Goal: Task Accomplishment & Management: Use online tool/utility

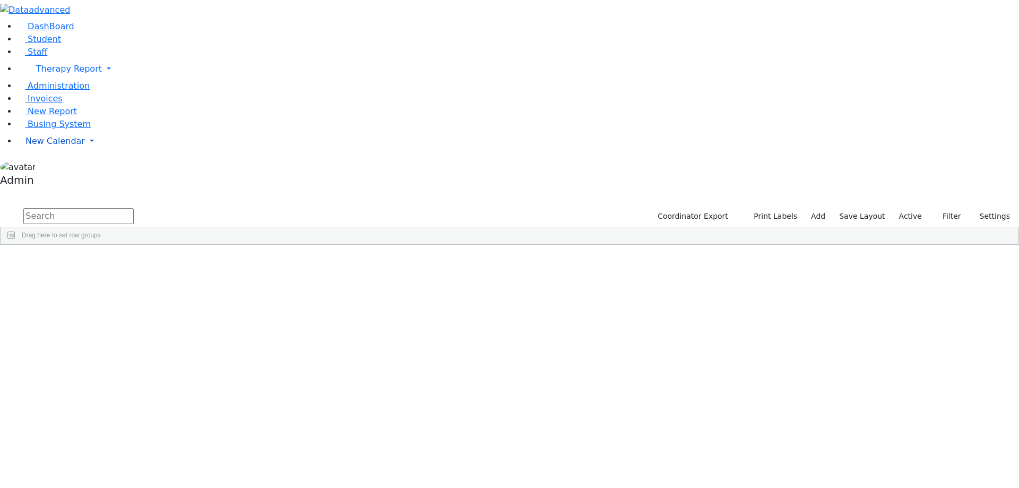
click at [57, 152] on link "New Calendar" at bounding box center [518, 141] width 1002 height 21
click at [55, 167] on span "Calendar" at bounding box center [42, 162] width 38 height 10
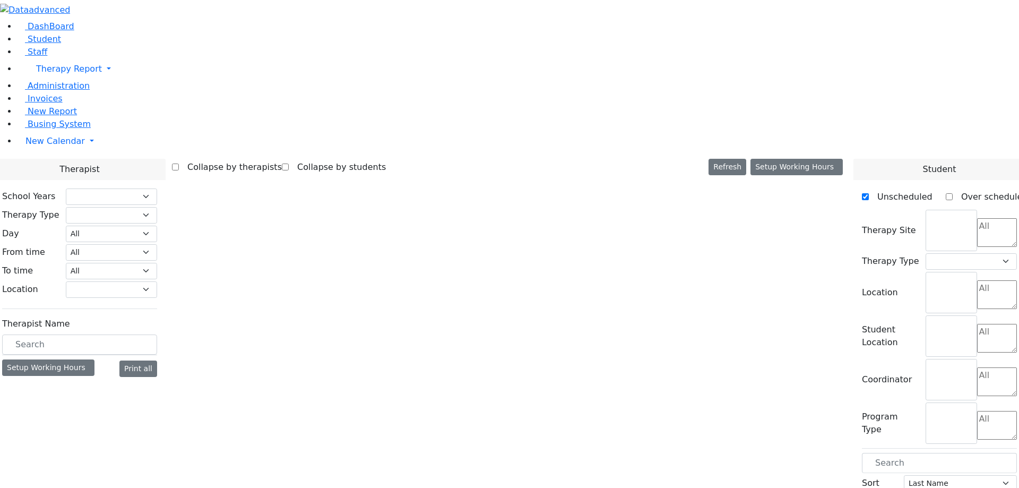
select select "211"
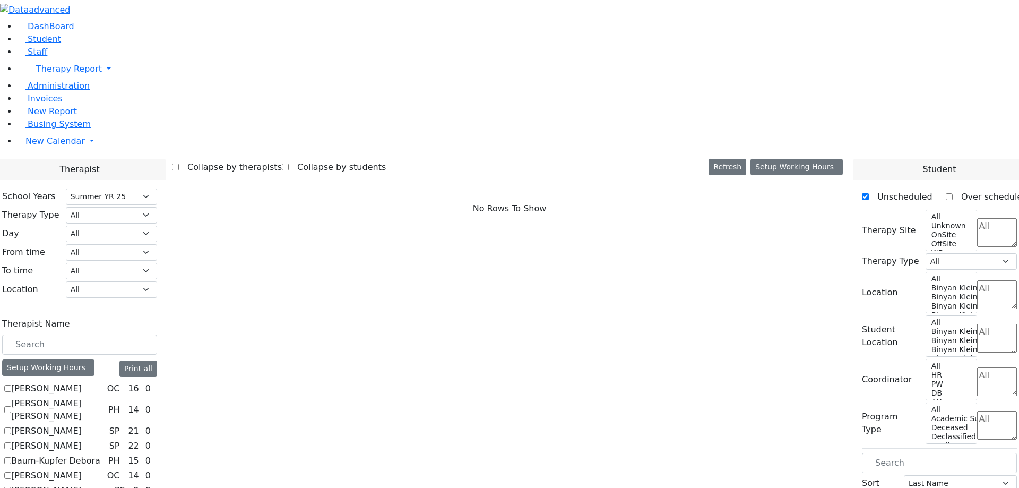
click at [82, 382] on label "Abramczyk ZC" at bounding box center [46, 388] width 71 height 13
click at [11, 385] on input "Abramczyk ZC" at bounding box center [7, 388] width 7 height 7
checkbox input "true"
select select "1"
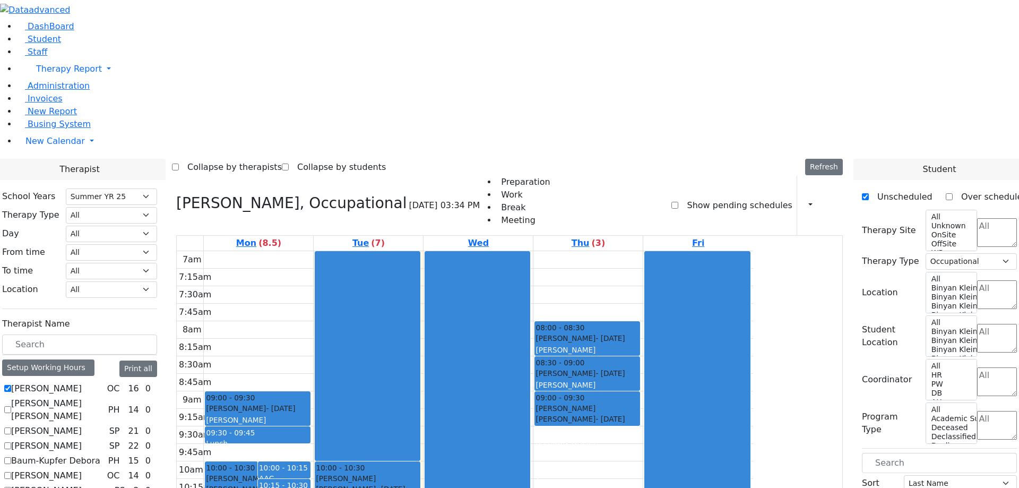
click at [104, 397] on label "Abramsky Sara Chana" at bounding box center [57, 409] width 93 height 25
click at [11, 406] on input "Abramsky Sara Chana" at bounding box center [7, 409] width 7 height 7
checkbox input "true"
select select
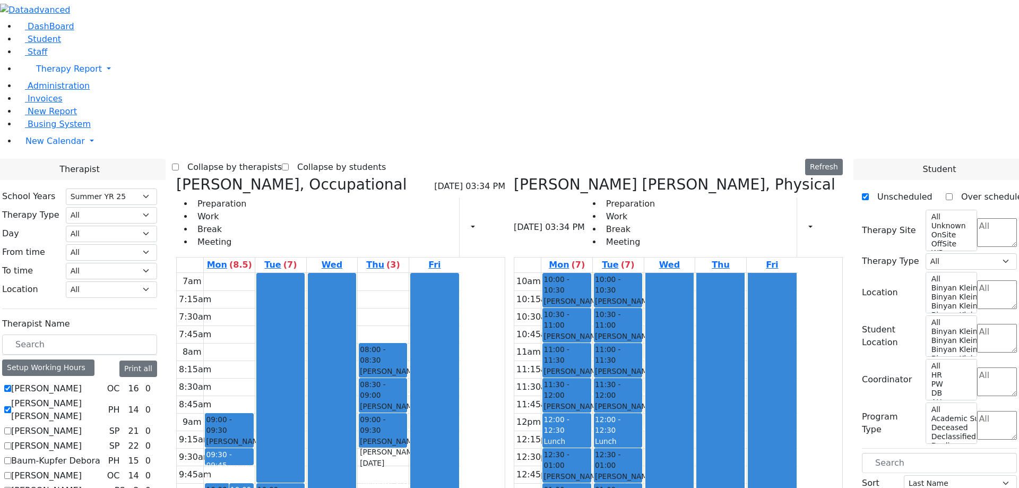
click at [82, 424] on label "Asok Pradeep" at bounding box center [46, 430] width 71 height 13
click at [11, 427] on input "Asok Pradeep" at bounding box center [7, 430] width 7 height 7
checkbox input "true"
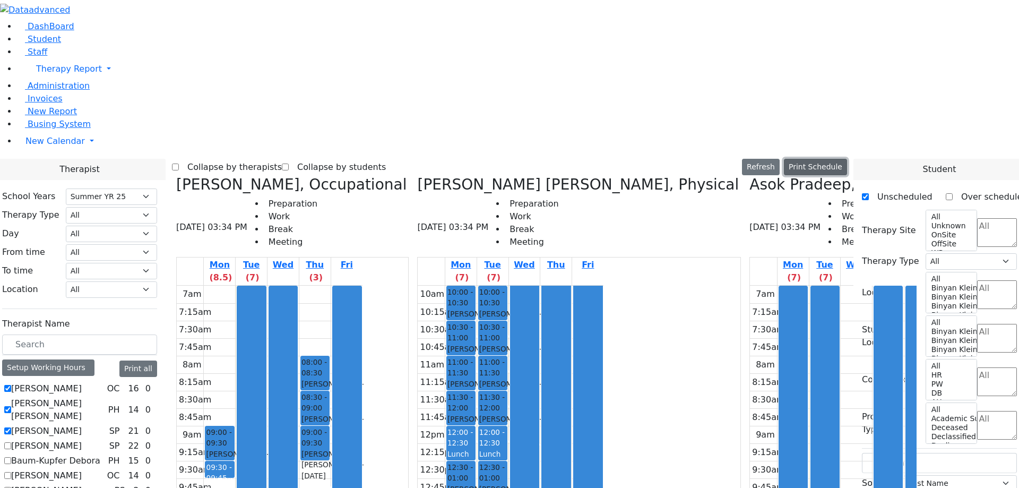
click at [833, 159] on button "Print Schedule" at bounding box center [815, 167] width 63 height 16
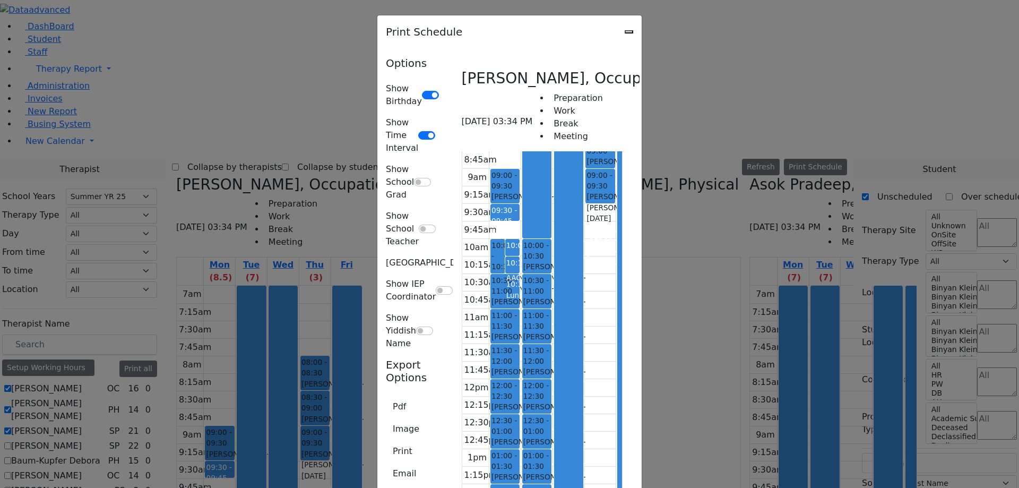
scroll to position [980, 0]
click at [386, 463] on button "Email" at bounding box center [404, 473] width 37 height 20
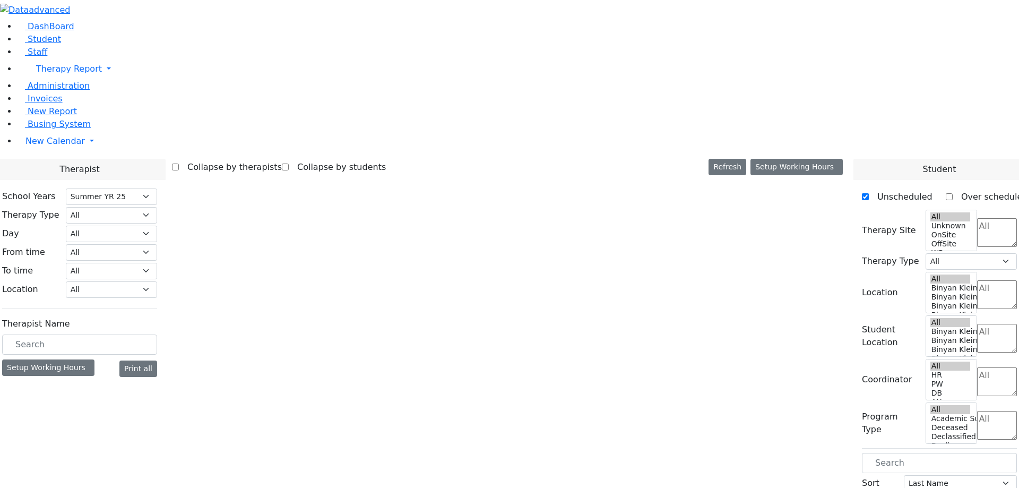
select select "211"
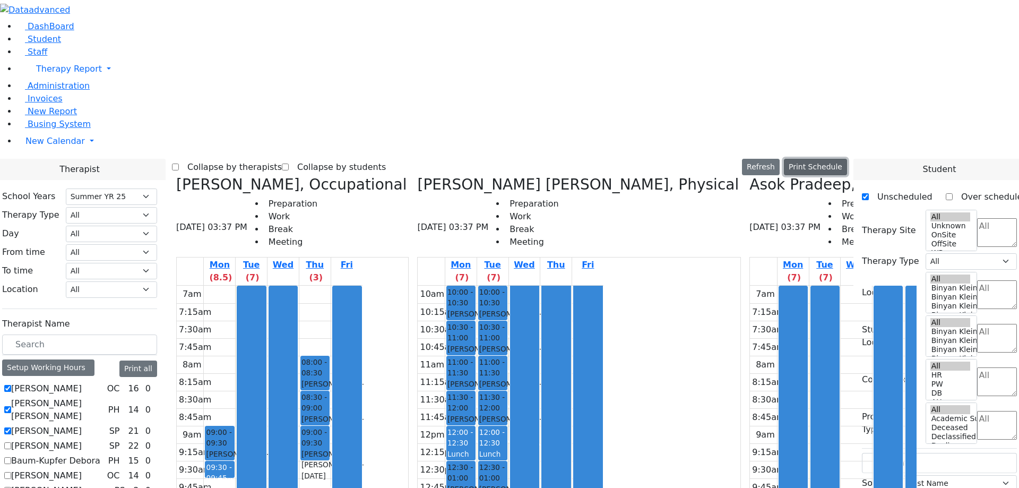
click at [837, 159] on button "Print Schedule" at bounding box center [815, 167] width 63 height 16
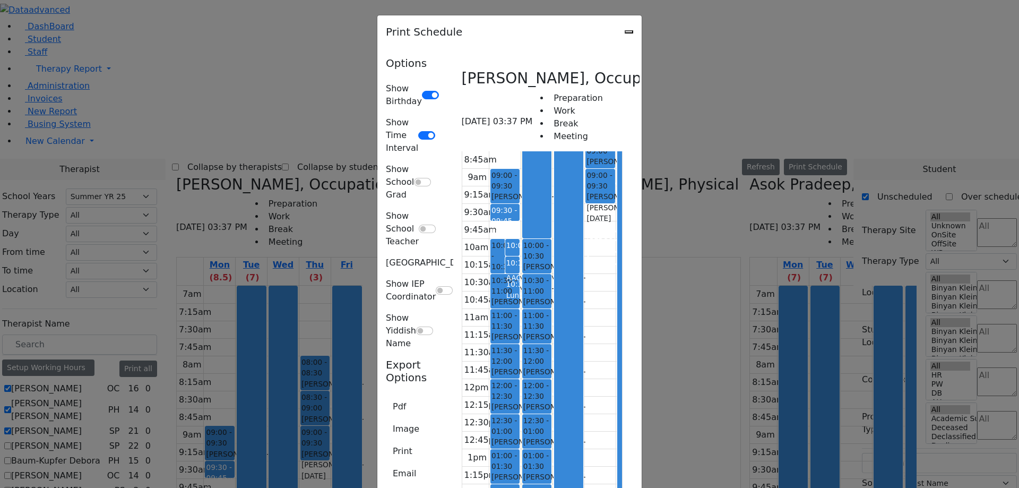
scroll to position [151, 0]
click at [386, 463] on button "Email" at bounding box center [404, 473] width 37 height 20
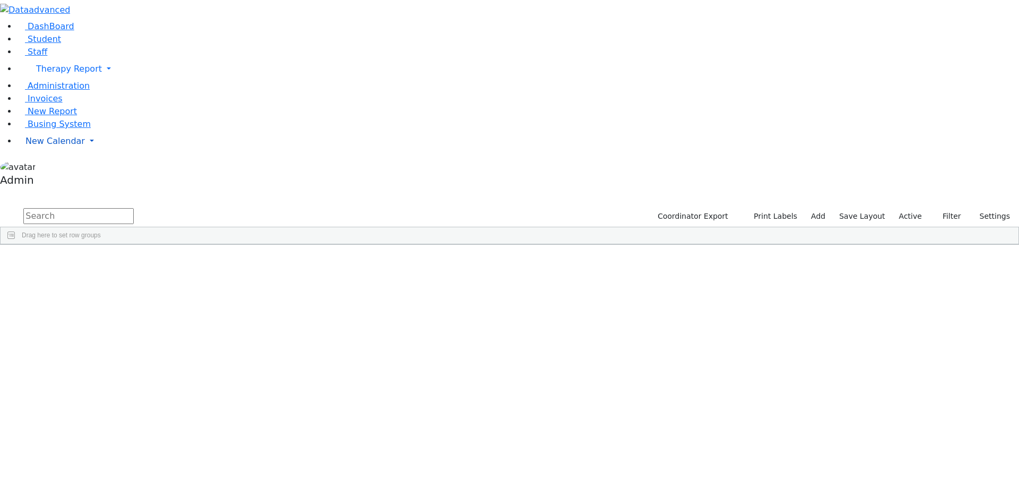
click at [48, 152] on link "New Calendar" at bounding box center [518, 141] width 1002 height 21
click at [50, 167] on span "Calendar" at bounding box center [42, 162] width 38 height 10
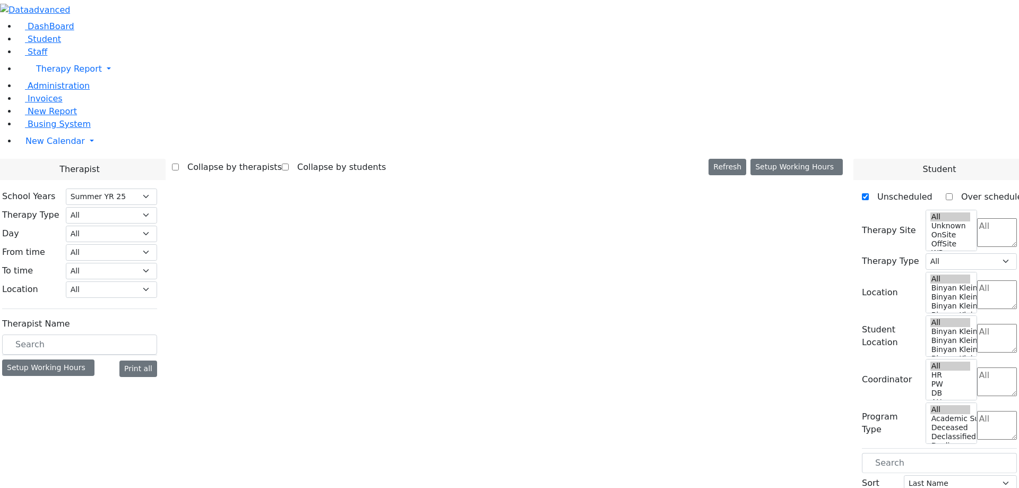
select select "211"
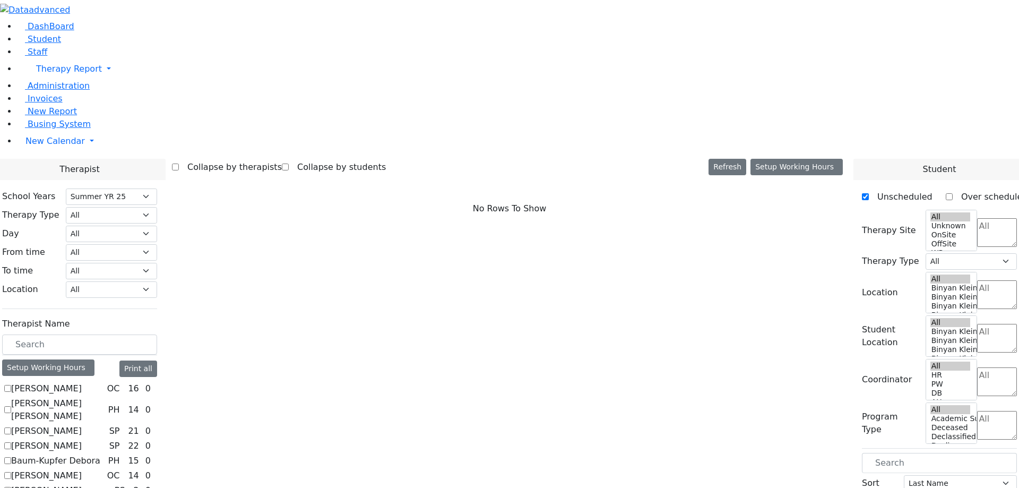
click at [82, 382] on label "[PERSON_NAME]" at bounding box center [46, 388] width 71 height 13
click at [11, 385] on input "[PERSON_NAME]" at bounding box center [7, 388] width 7 height 7
checkbox input "true"
select select "1"
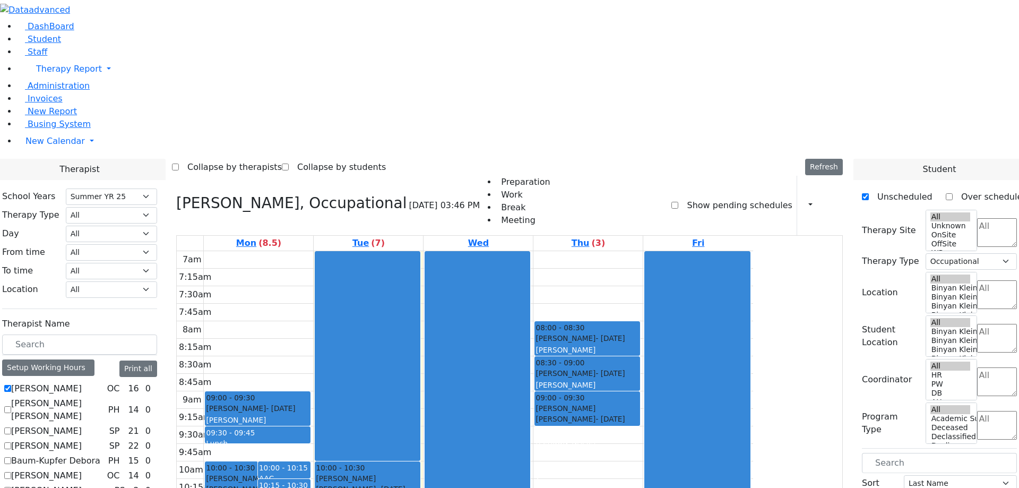
click at [104, 397] on label "[PERSON_NAME] [PERSON_NAME]" at bounding box center [57, 409] width 93 height 25
click at [11, 406] on input "[PERSON_NAME] [PERSON_NAME]" at bounding box center [7, 409] width 7 height 7
checkbox input "true"
select select
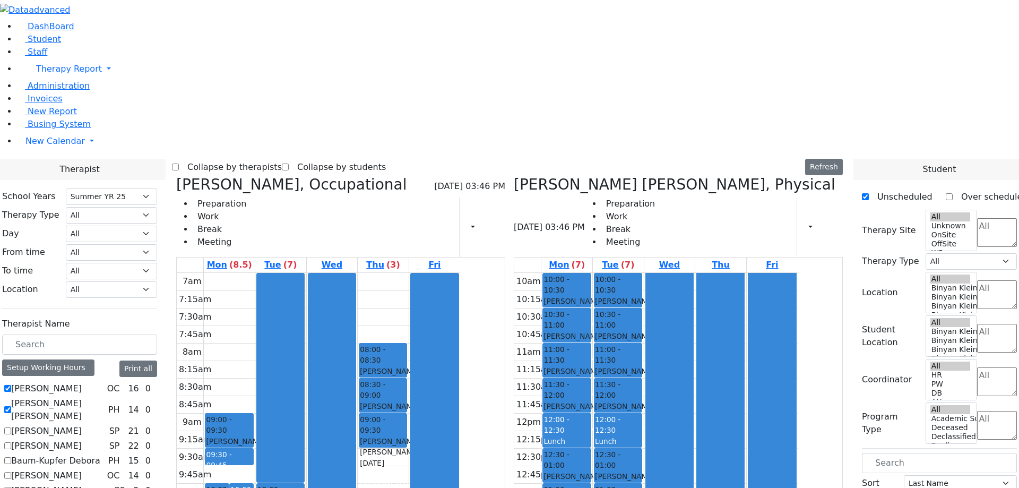
click at [82, 424] on label "[PERSON_NAME]" at bounding box center [46, 430] width 71 height 13
click at [11, 427] on input "[PERSON_NAME]" at bounding box center [7, 430] width 7 height 7
checkbox input "true"
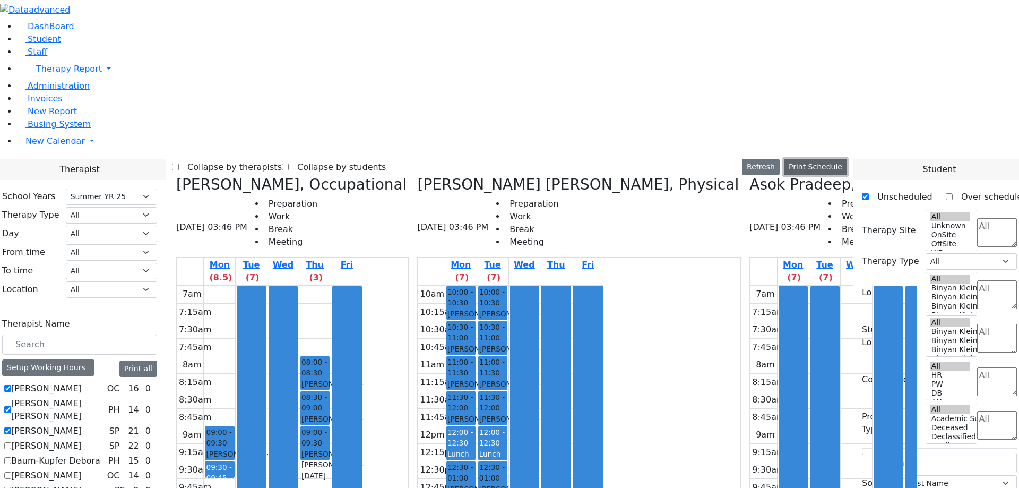
click at [823, 159] on button "Print Schedule" at bounding box center [815, 167] width 63 height 16
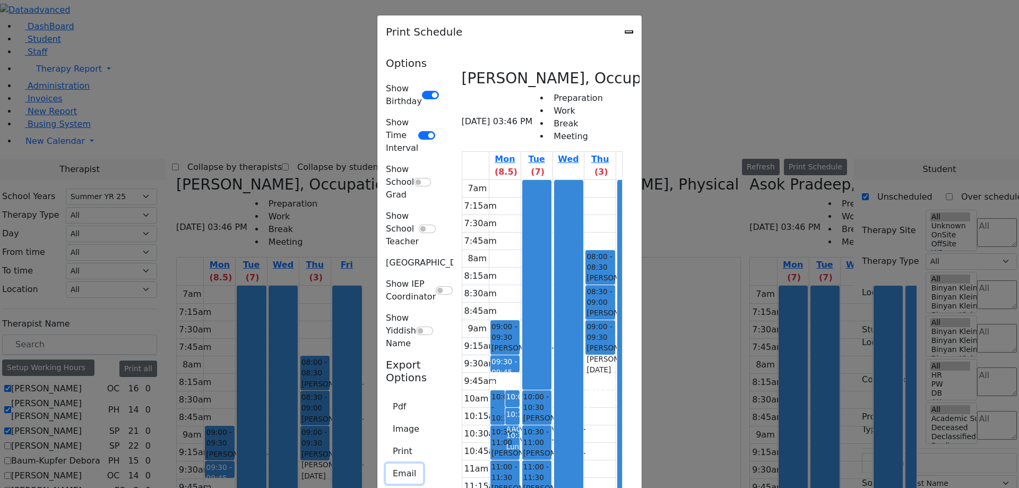
click at [386, 463] on button "Email" at bounding box center [404, 473] width 37 height 20
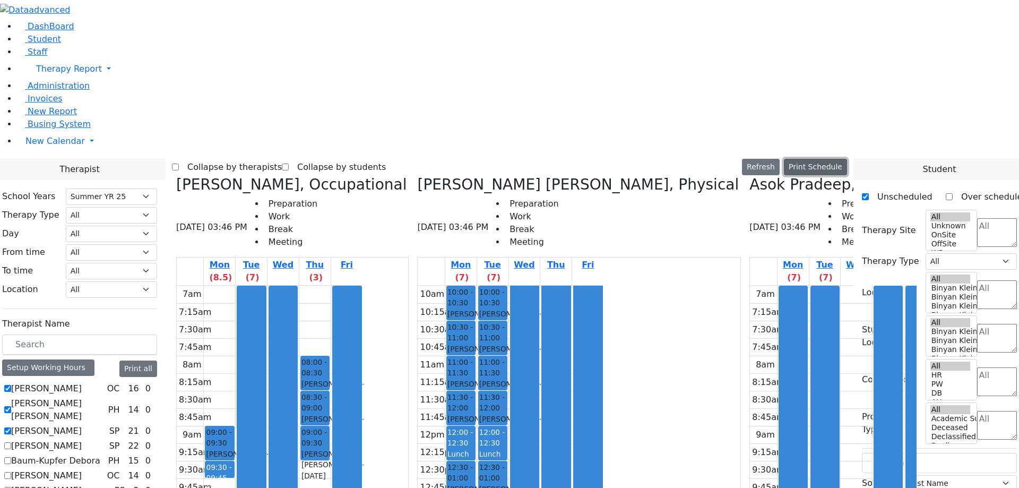
click at [821, 159] on button "Print Schedule" at bounding box center [815, 167] width 63 height 16
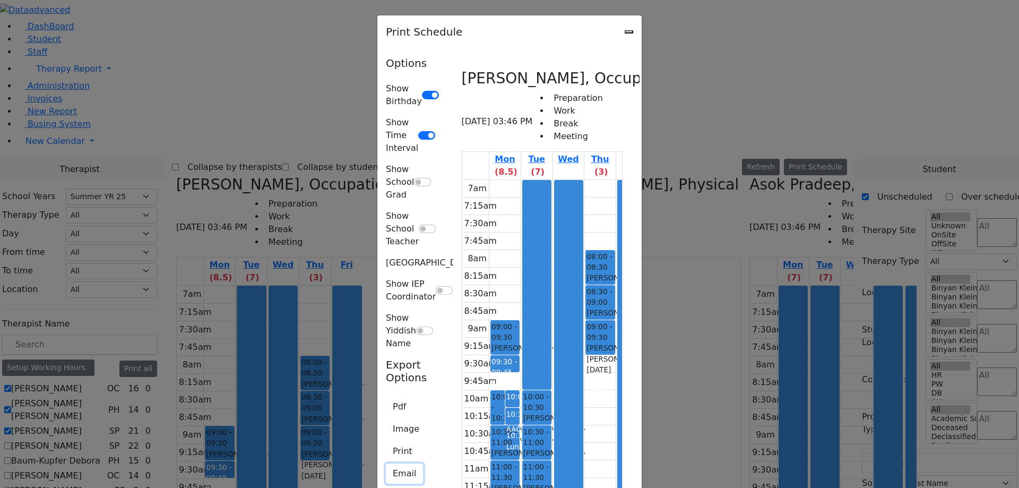
click at [386, 463] on button "Email" at bounding box center [404, 473] width 37 height 20
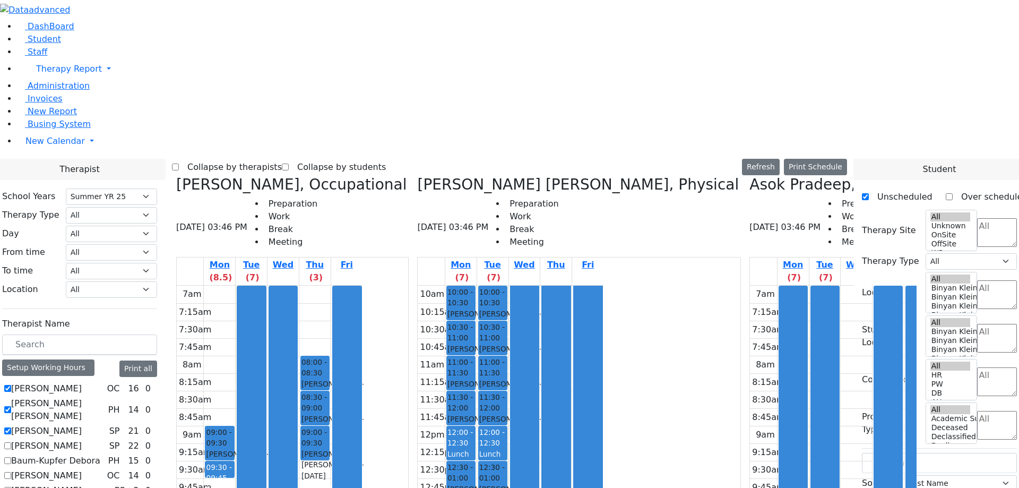
scroll to position [386, 0]
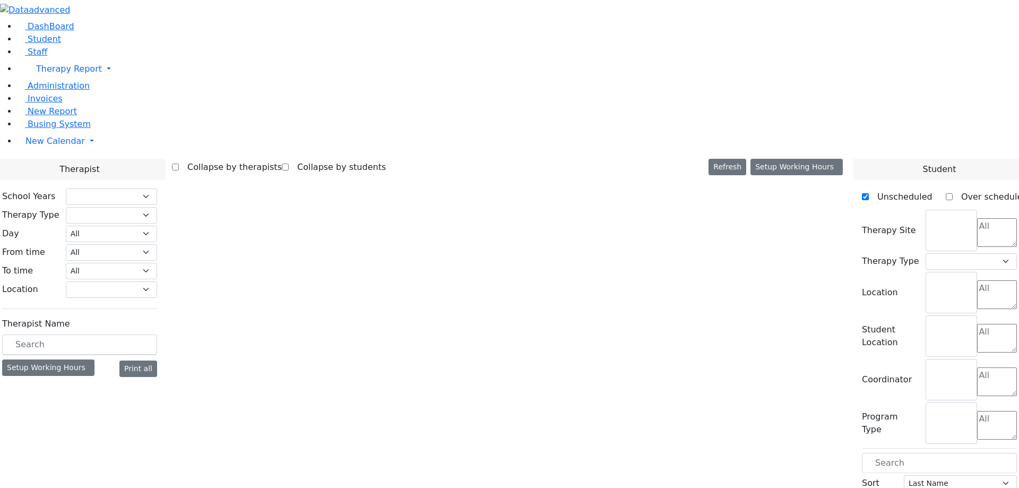
select select "211"
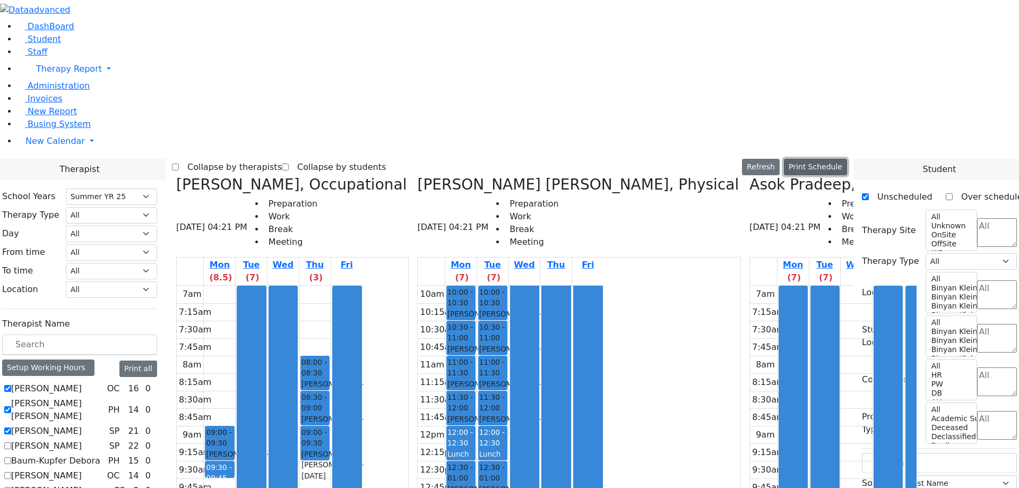
click at [838, 159] on button "Print Schedule" at bounding box center [815, 167] width 63 height 16
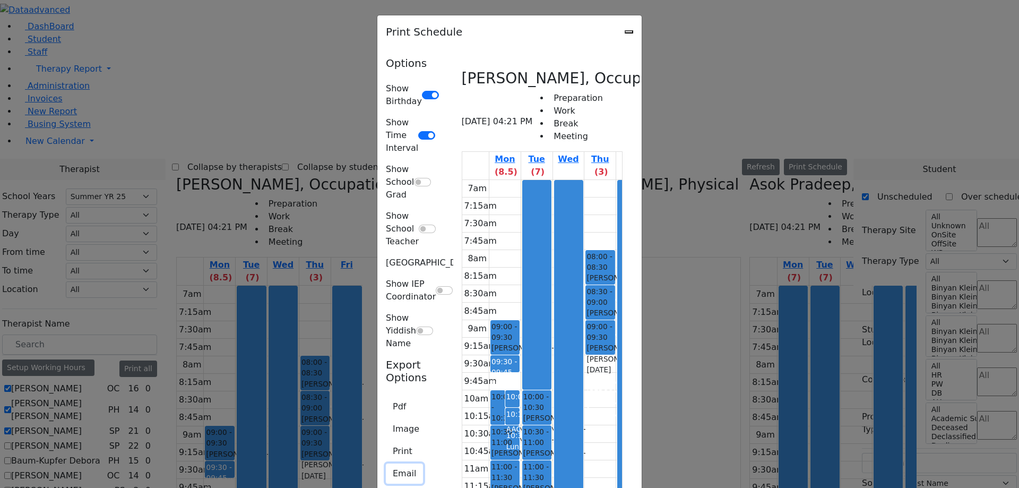
click at [386, 463] on button "Email" at bounding box center [404, 473] width 37 height 20
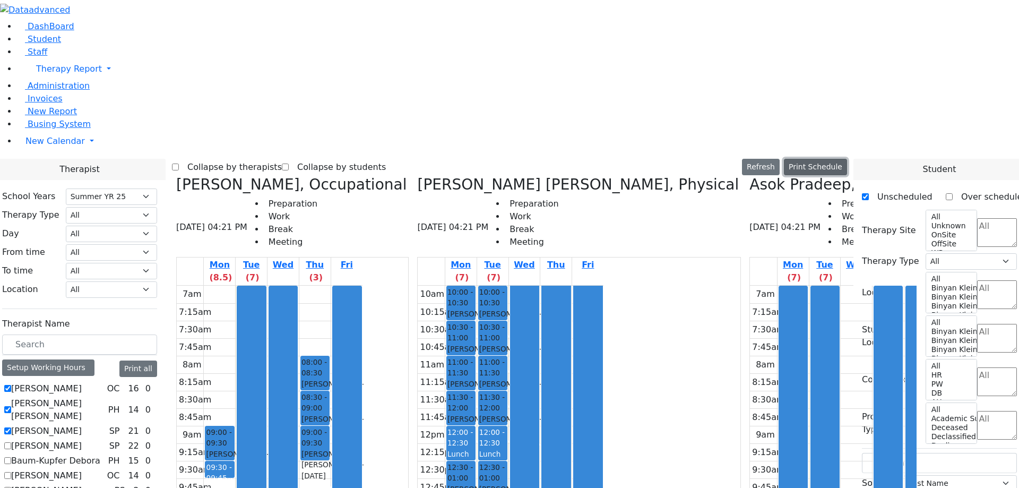
click at [828, 159] on button "Print Schedule" at bounding box center [815, 167] width 63 height 16
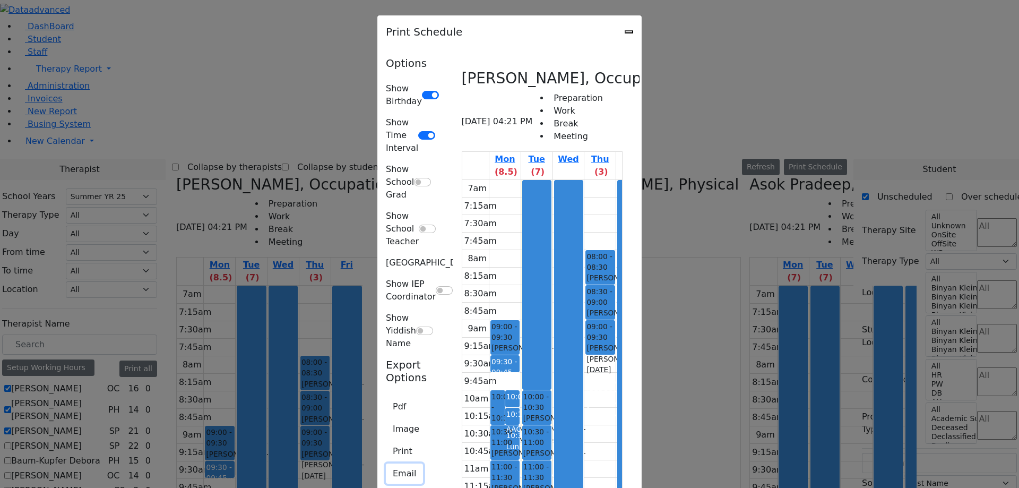
click at [386, 463] on button "Email" at bounding box center [404, 473] width 37 height 20
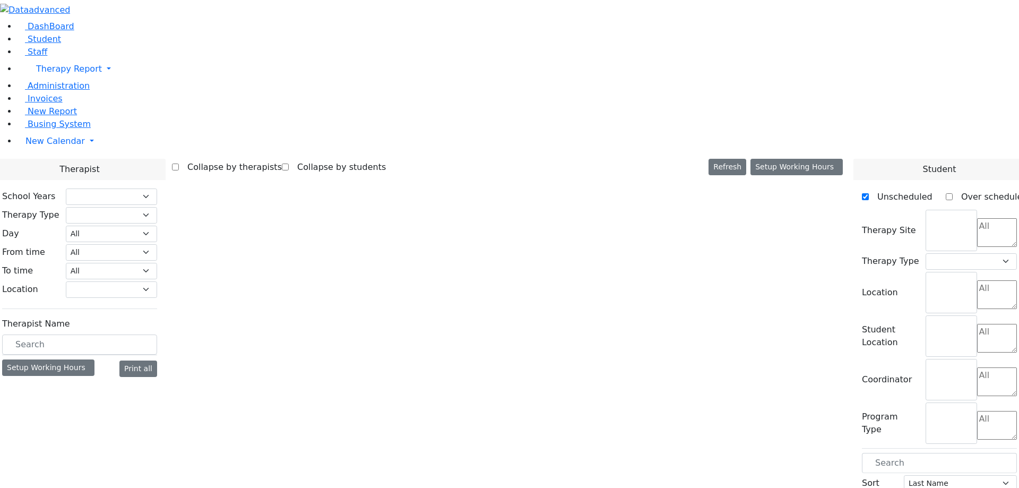
select select "211"
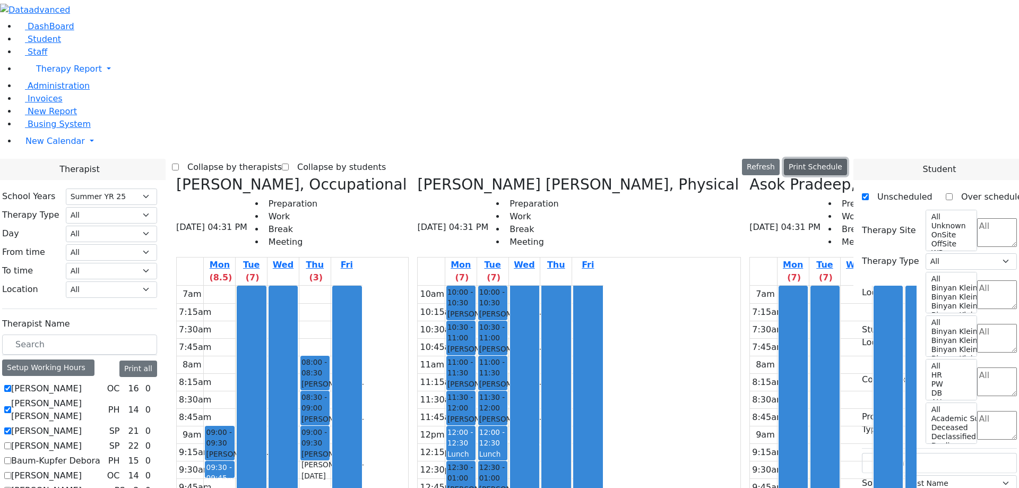
click at [847, 159] on button "Print Schedule" at bounding box center [815, 167] width 63 height 16
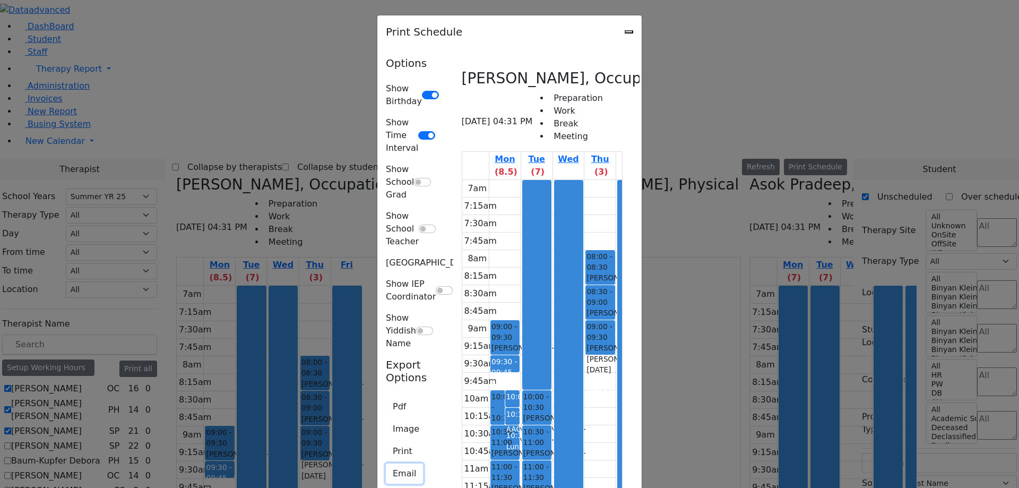
click at [386, 463] on button "Email" at bounding box center [404, 473] width 37 height 20
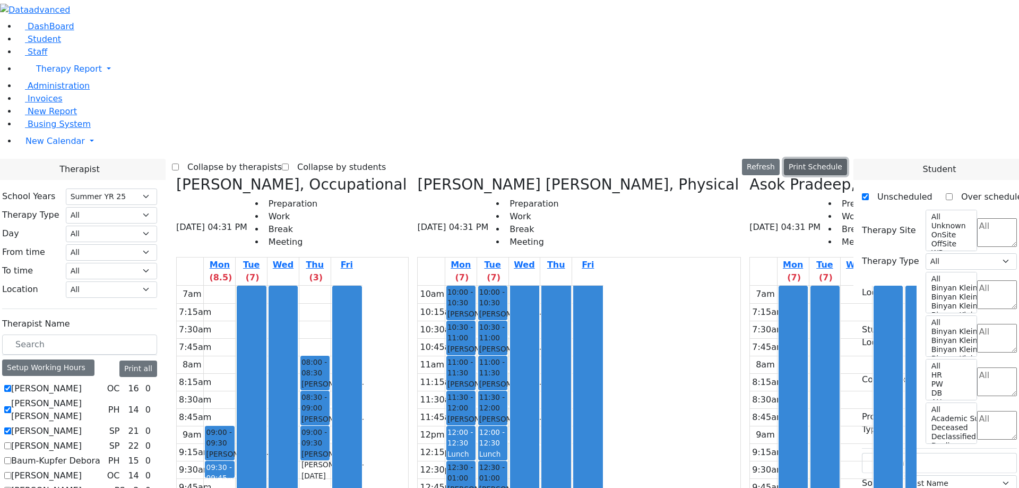
click at [830, 159] on button "Print Schedule" at bounding box center [815, 167] width 63 height 16
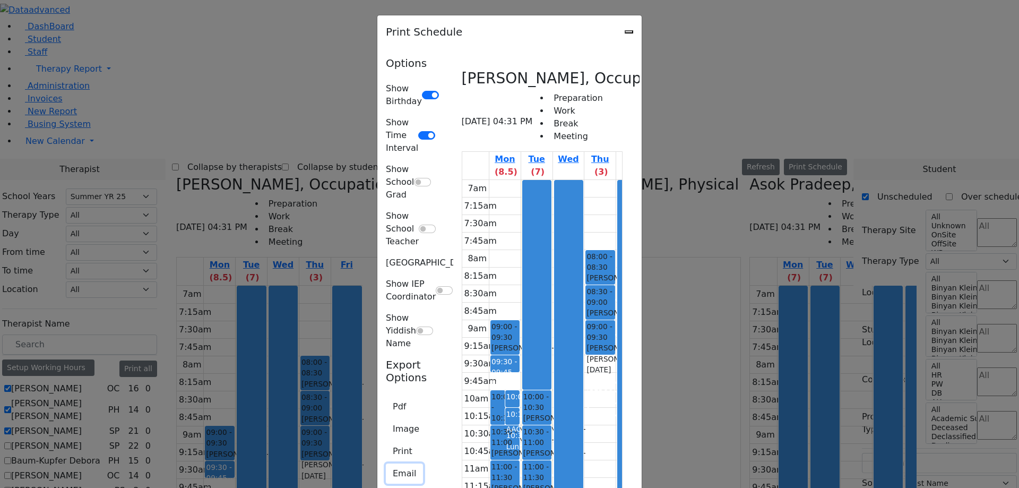
click at [386, 463] on button "Email" at bounding box center [404, 473] width 37 height 20
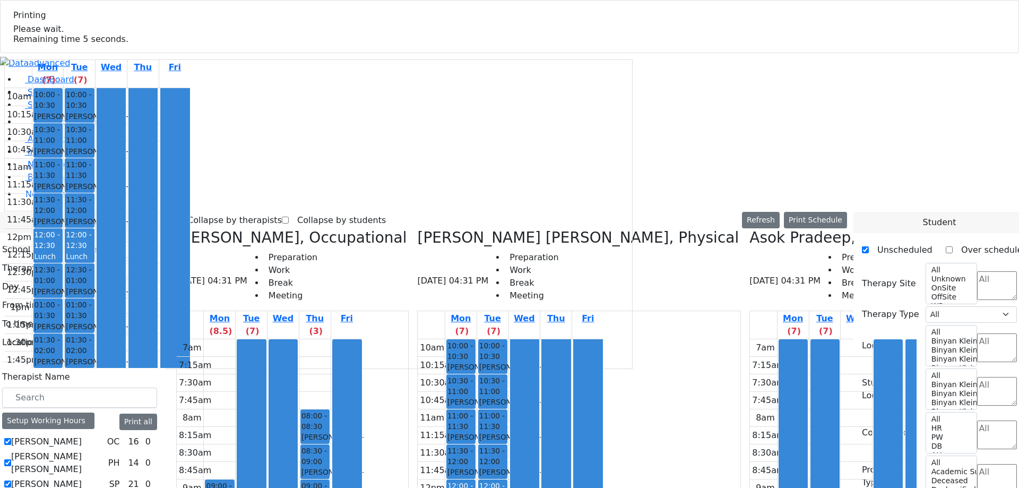
select select "211"
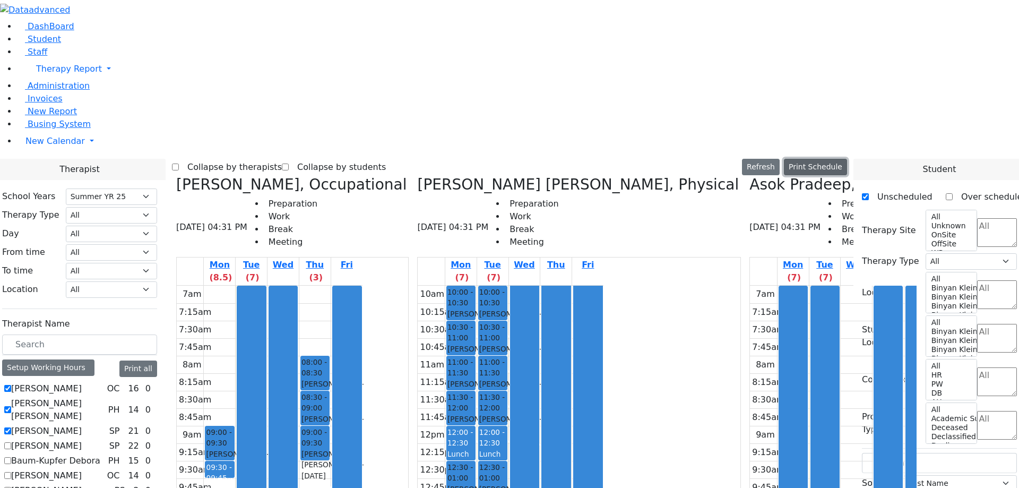
click at [835, 159] on button "Print Schedule" at bounding box center [815, 167] width 63 height 16
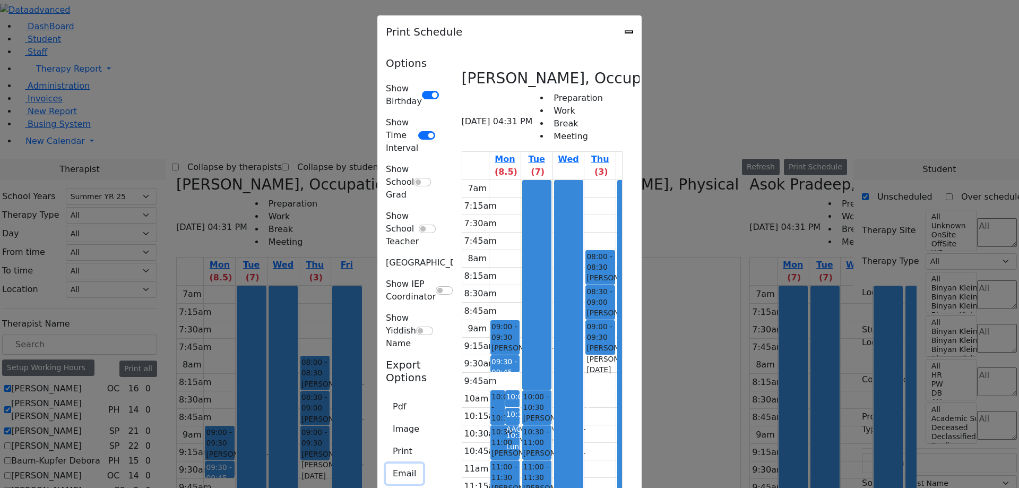
click at [386, 463] on button "Email" at bounding box center [404, 473] width 37 height 20
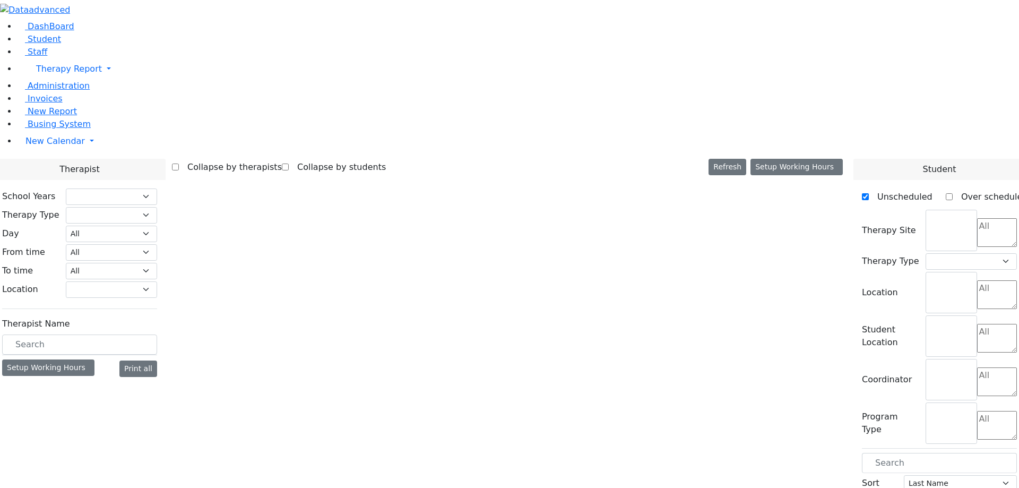
select select "211"
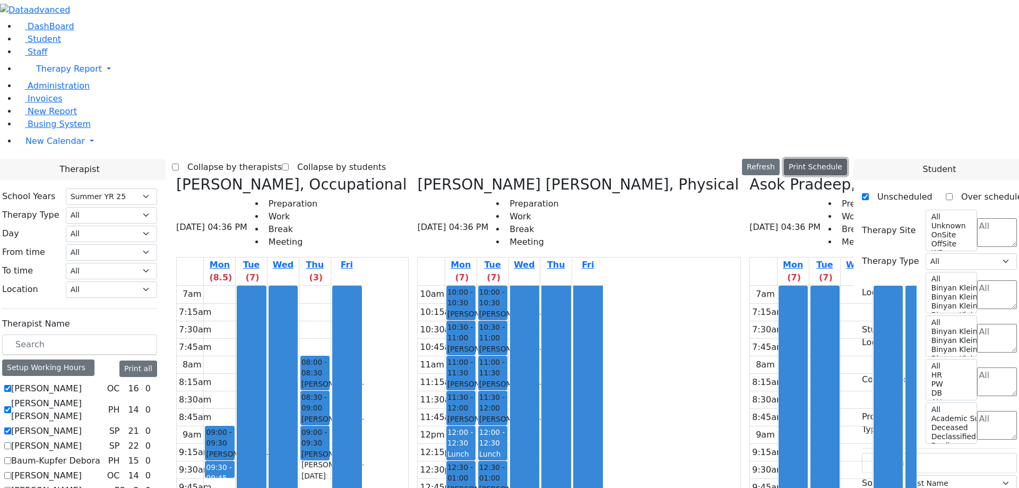
click at [836, 159] on button "Print Schedule" at bounding box center [815, 167] width 63 height 16
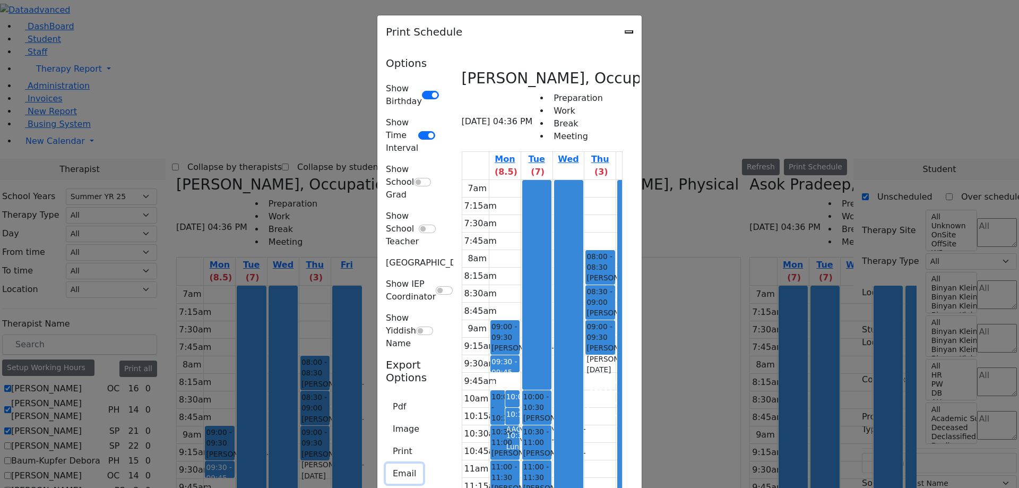
click at [386, 463] on button "Email" at bounding box center [404, 473] width 37 height 20
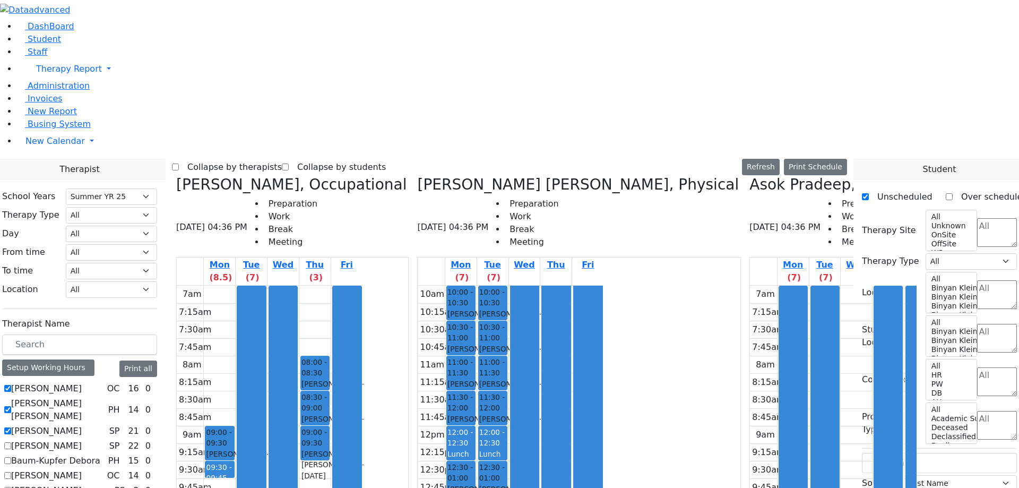
click at [580, 159] on div "Collapse by therapists Collapse by students Refresh Setup Working Hours Print S…" at bounding box center [509, 167] width 675 height 17
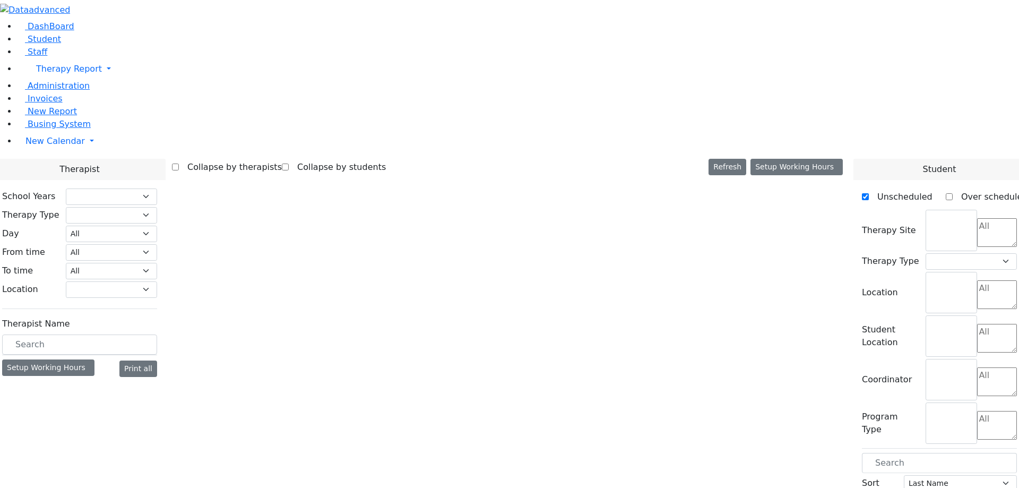
select select "211"
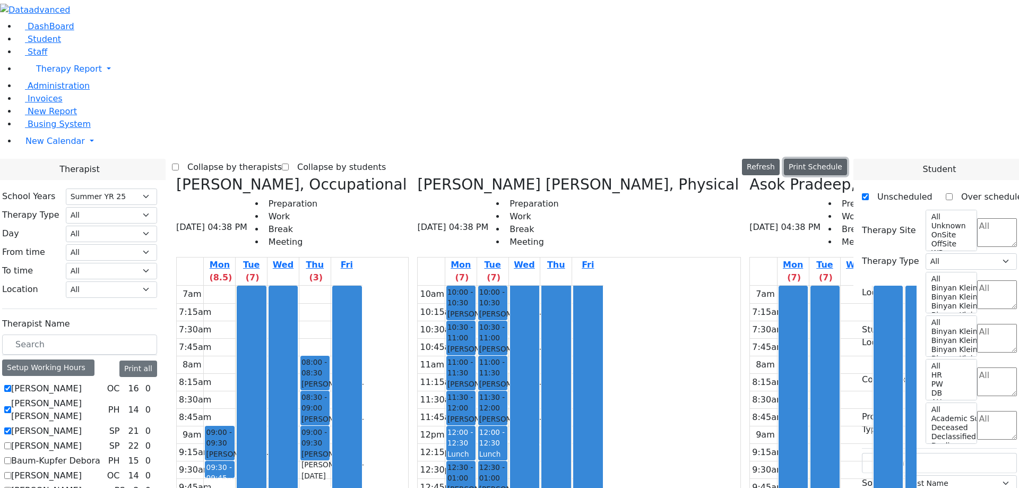
click at [839, 159] on button "Print Schedule" at bounding box center [815, 167] width 63 height 16
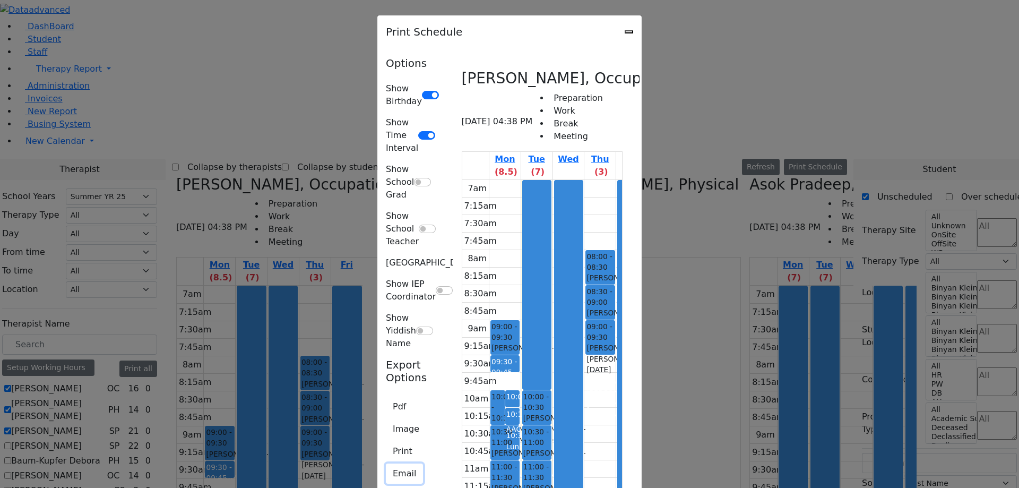
click at [386, 463] on button "Email" at bounding box center [404, 473] width 37 height 20
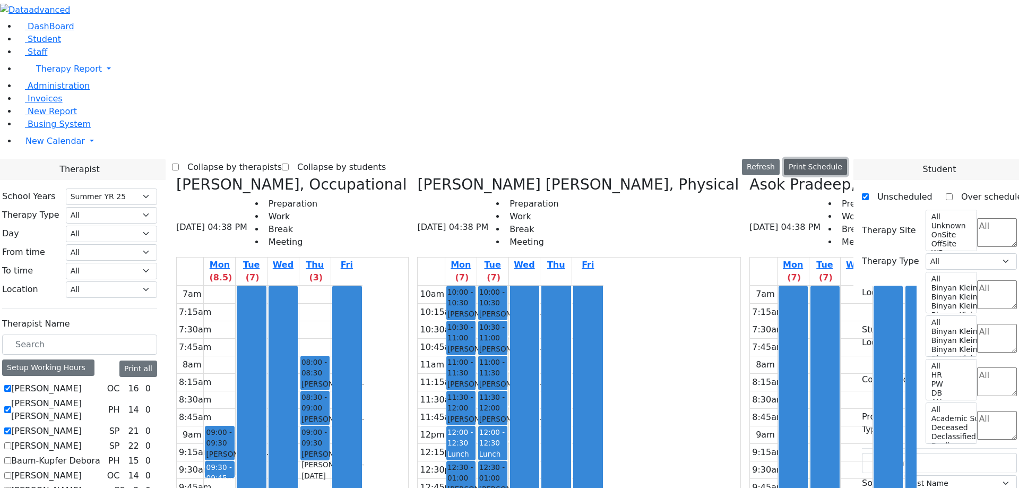
click at [830, 159] on button "Print Schedule" at bounding box center [815, 167] width 63 height 16
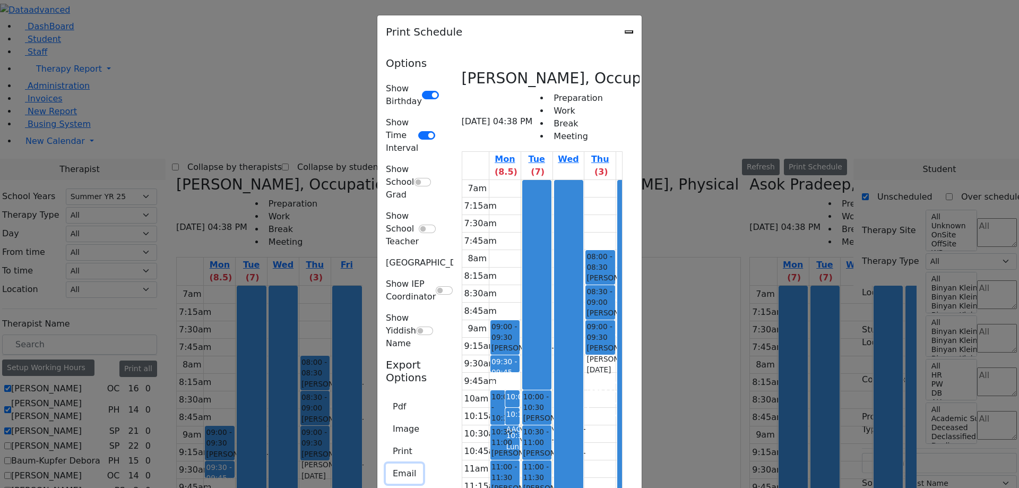
click at [386, 463] on button "Email" at bounding box center [404, 473] width 37 height 20
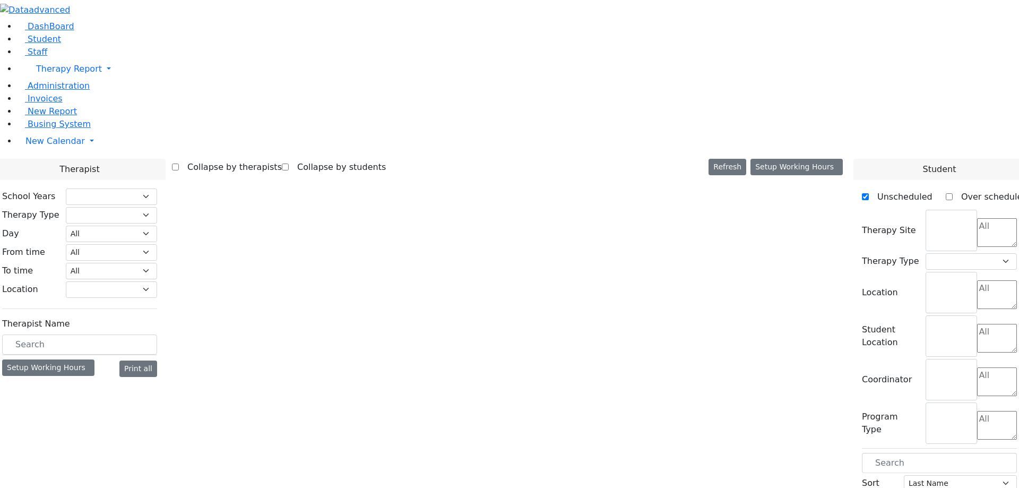
select select "211"
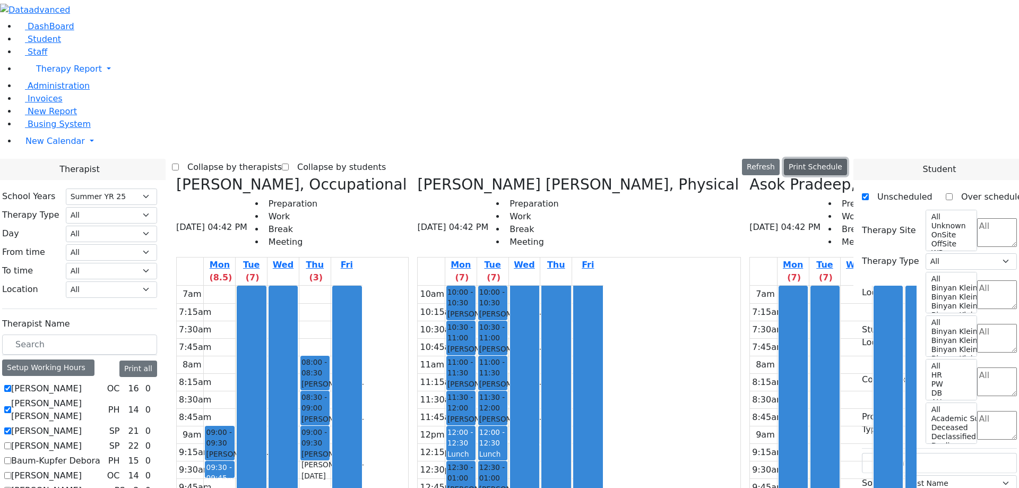
click at [837, 159] on button "Print Schedule" at bounding box center [815, 167] width 63 height 16
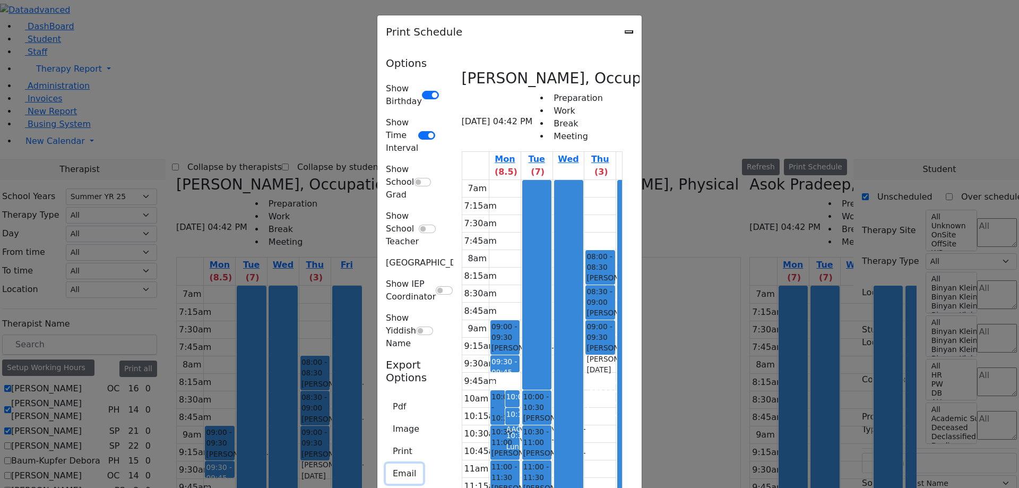
click at [386, 463] on button "Email" at bounding box center [404, 473] width 37 height 20
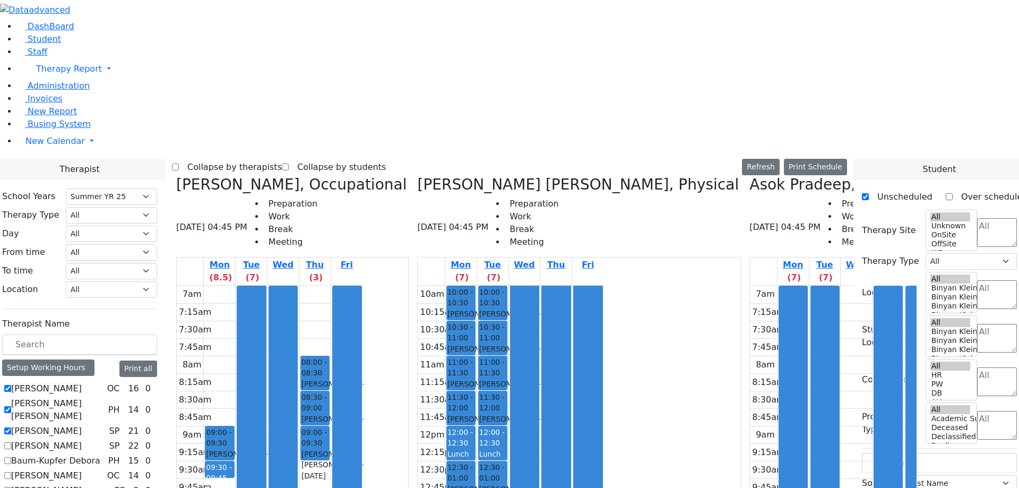
select select "211"
click at [829, 159] on button "Print Schedule" at bounding box center [815, 167] width 63 height 16
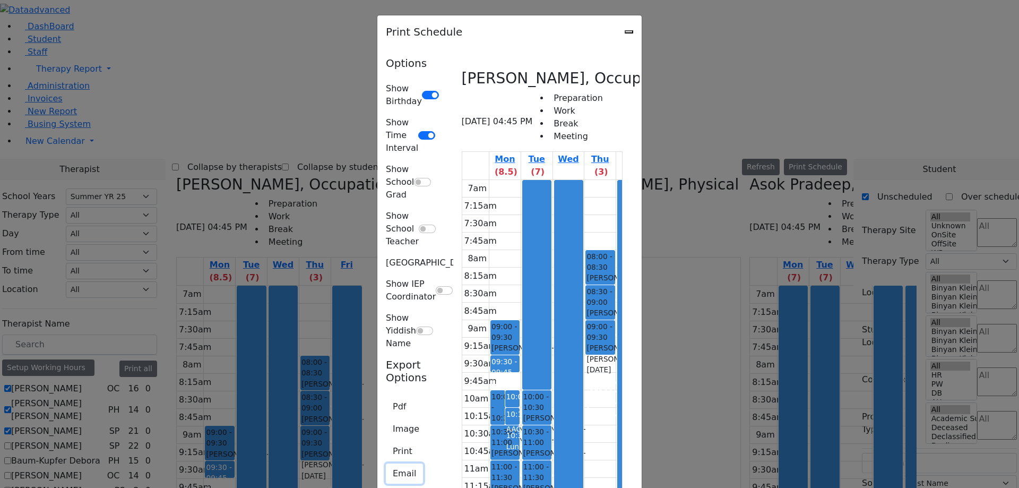
click at [386, 463] on button "Email" at bounding box center [404, 473] width 37 height 20
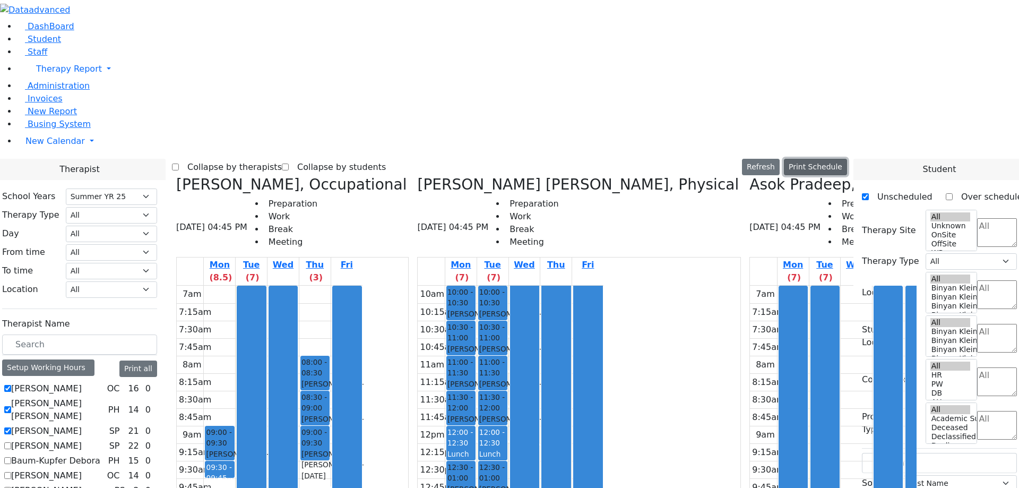
click at [835, 159] on button "Print Schedule" at bounding box center [815, 167] width 63 height 16
select select "211"
click at [835, 159] on button "Print Schedule" at bounding box center [815, 167] width 63 height 16
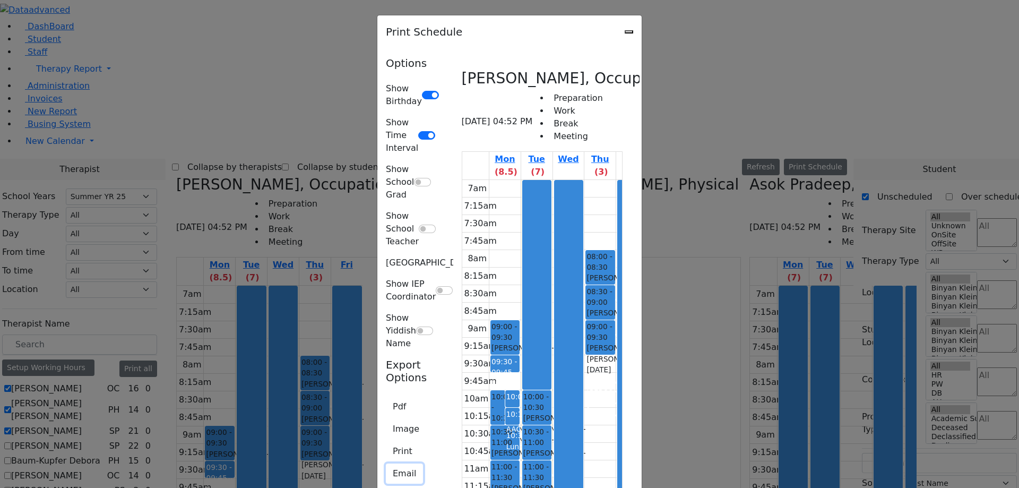
click at [386, 463] on button "Email" at bounding box center [404, 473] width 37 height 20
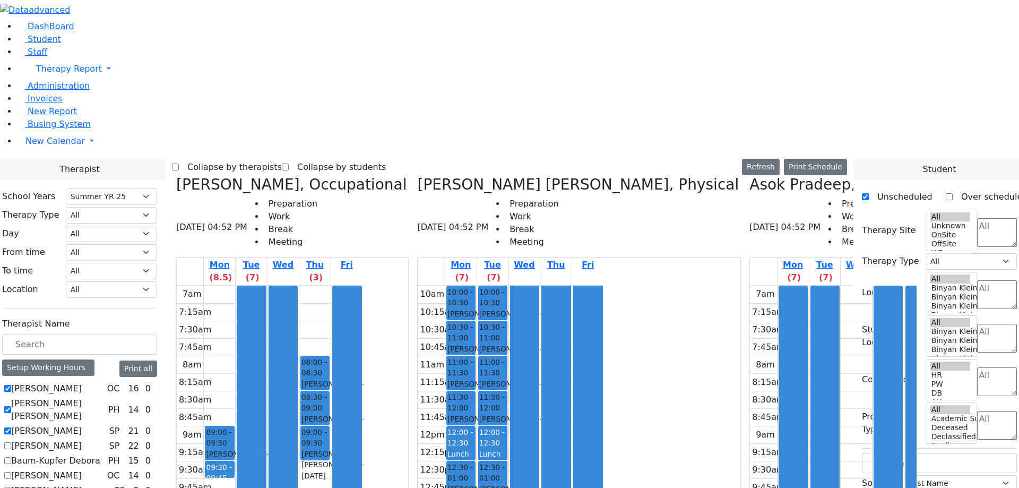
click at [545, 394] on div "Mon (7) Tue (7) Wed Thu Fri 10am 10:15am 10:30am 10:45am 11am 11:15am 11:30am 1…" at bounding box center [579, 470] width 324 height 427
click at [816, 159] on button "Print Schedule" at bounding box center [815, 167] width 63 height 16
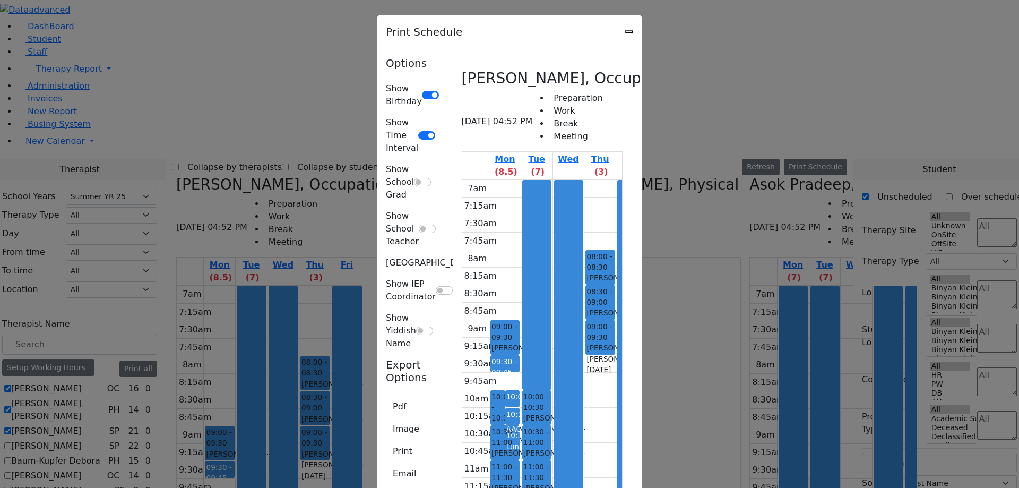
drag, startPoint x: 500, startPoint y: 72, endPoint x: 865, endPoint y: 30, distance: 367.4
click at [641, 30] on div "Print Schedule" at bounding box center [509, 31] width 264 height 33
click at [629, 32] on icon "Close" at bounding box center [629, 32] width 0 height 0
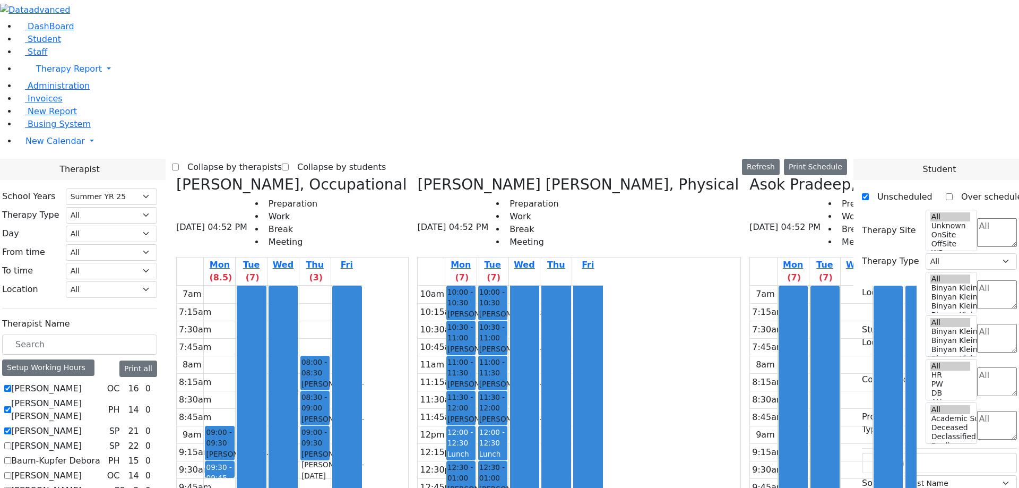
click at [155, 446] on icon at bounding box center [155, 446] width 0 height 0
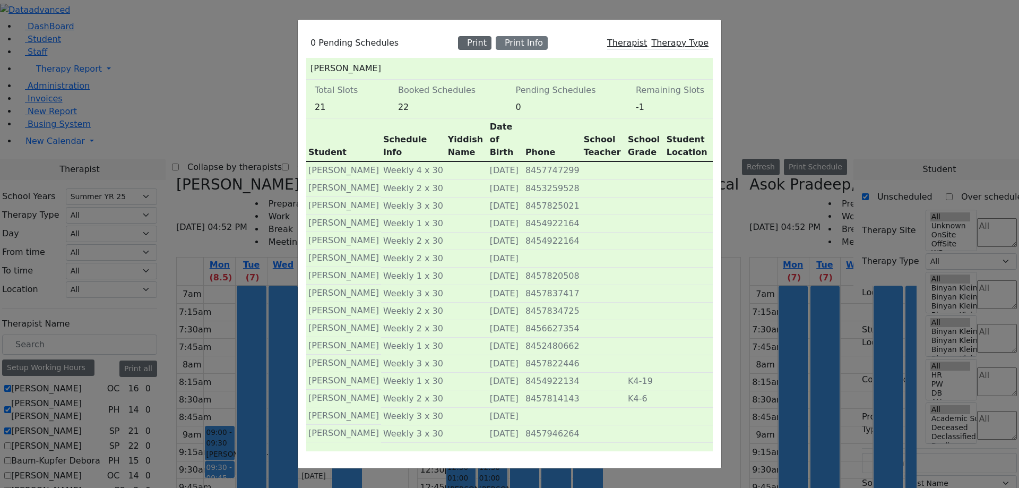
click at [481, 50] on div "Print" at bounding box center [474, 43] width 33 height 14
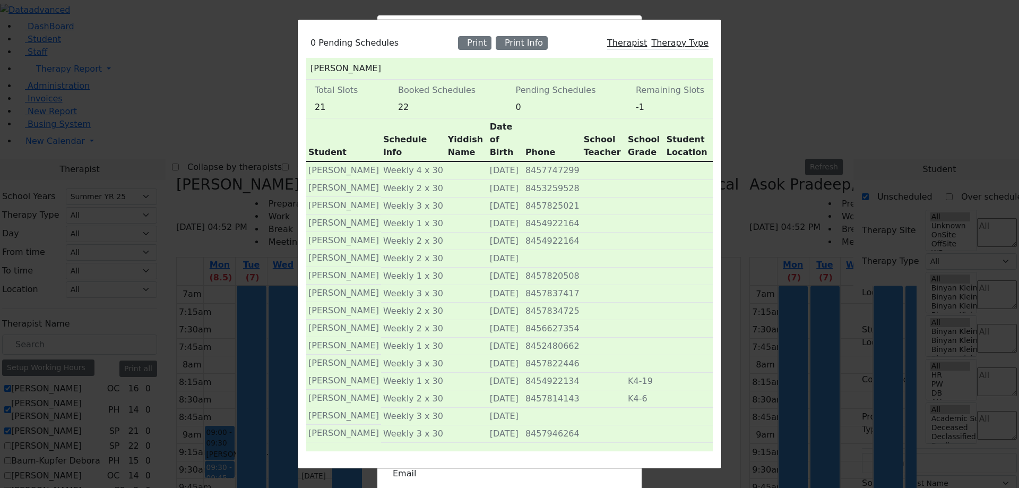
click at [766, 37] on div "0 Pending Schedules Print Print Info Therapist Therapy Type Auslander Susanne T…" at bounding box center [509, 244] width 1019 height 488
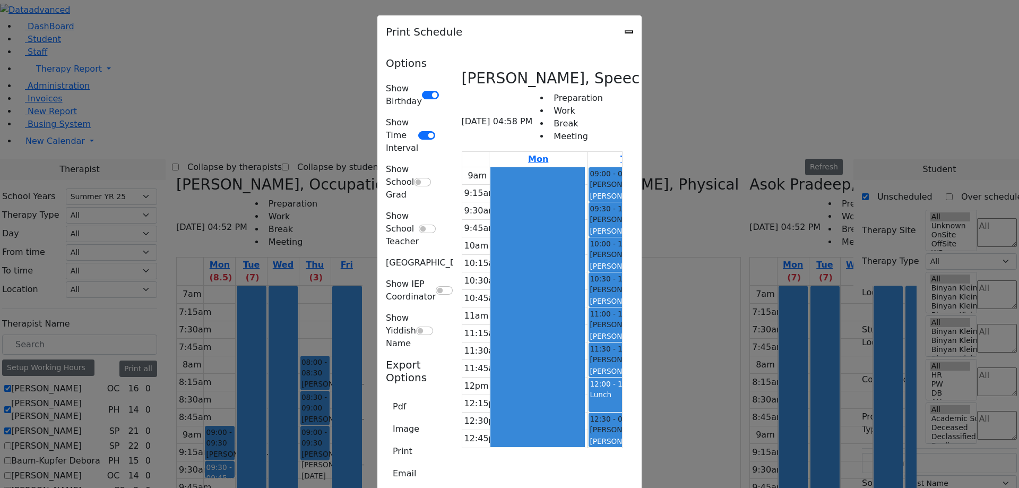
click at [589, 179] on div "Wertzberger Aron - 05/14/2020" at bounding box center [635, 184] width 92 height 11
click at [589, 214] on div "Kupczyk Ruchy - 08/04/2020" at bounding box center [635, 219] width 92 height 11
click at [509, 77] on div "Auslander Susanne, Speech 09/02/2025 04:58 PM Preparation Work Break Meeting" at bounding box center [542, 111] width 161 height 82
click at [491, 167] on div at bounding box center [537, 307] width 93 height 280
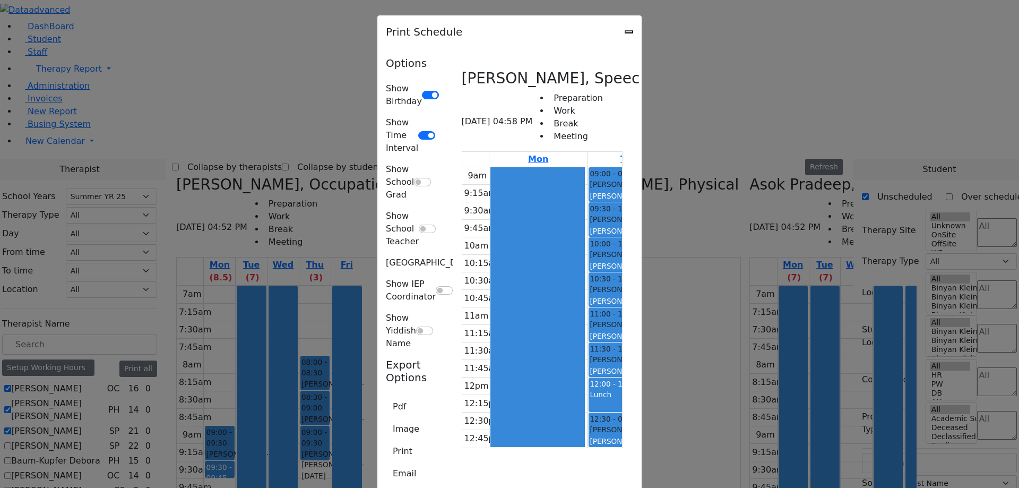
click at [589, 214] on div "Kupczyk Ruchy - 08/04/2020" at bounding box center [635, 219] width 92 height 11
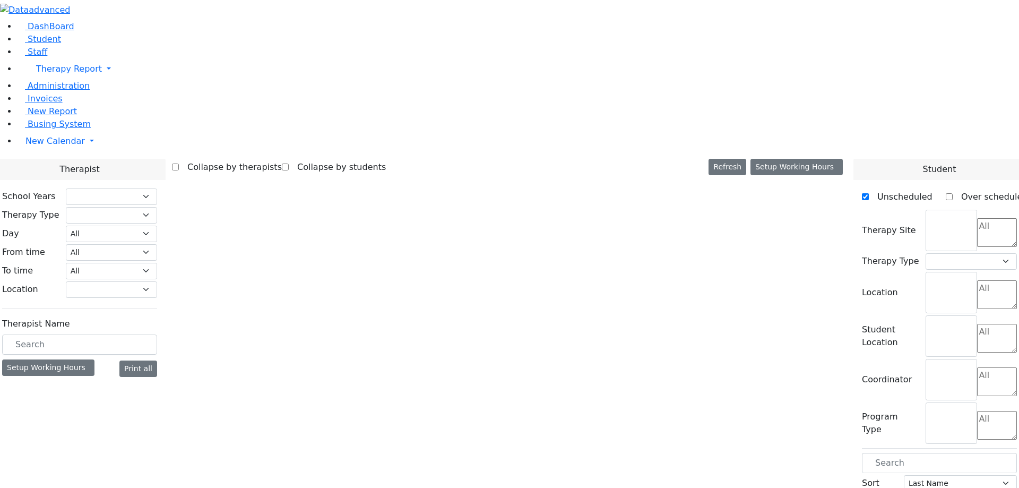
select select "211"
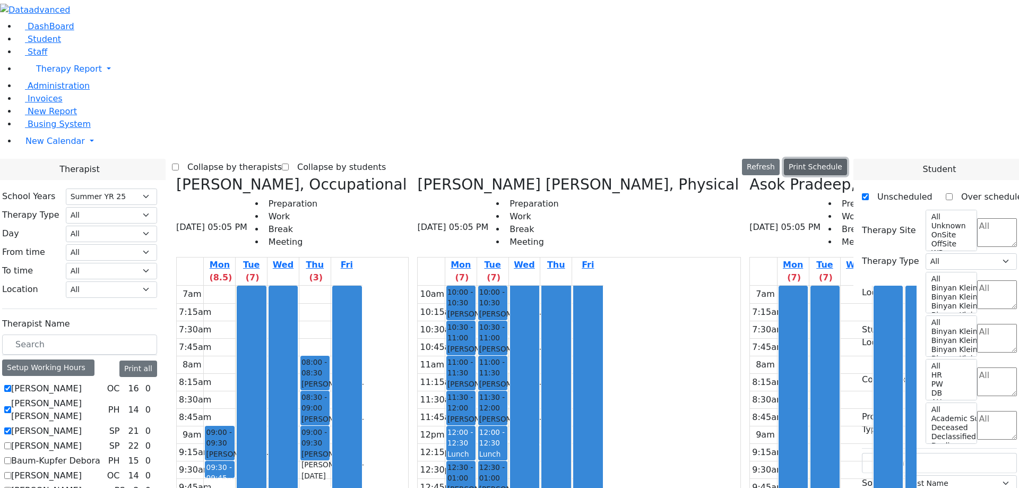
click at [838, 159] on button "Print Schedule" at bounding box center [815, 167] width 63 height 16
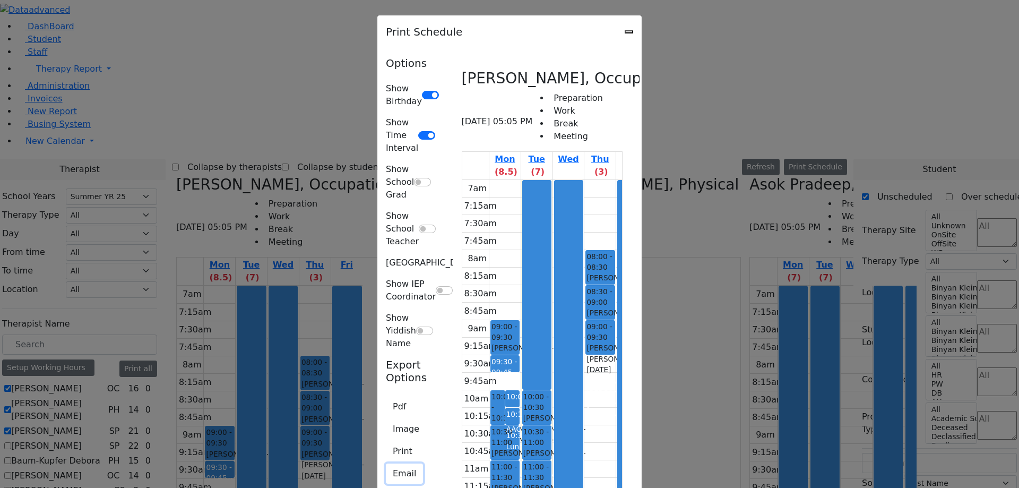
click at [386, 463] on button "Email" at bounding box center [404, 473] width 37 height 20
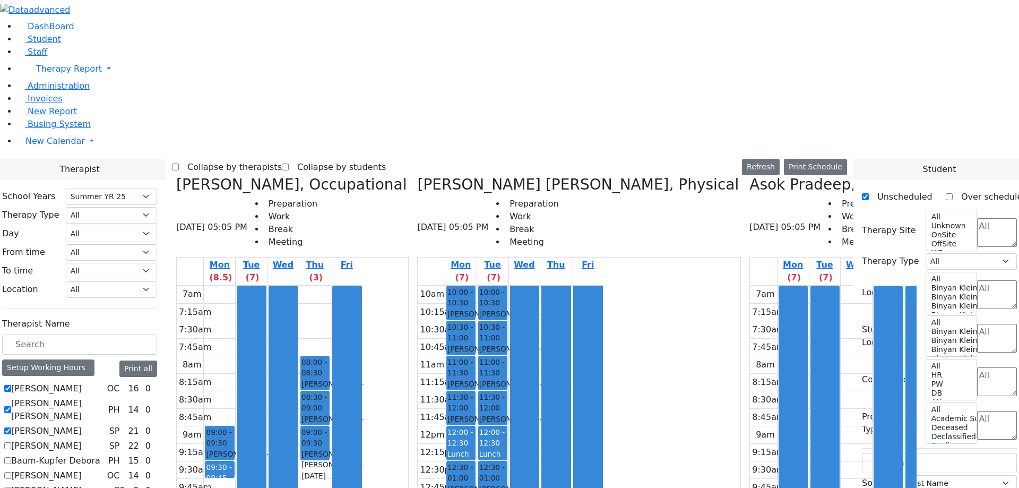
click at [155, 410] on icon at bounding box center [155, 410] width 0 height 0
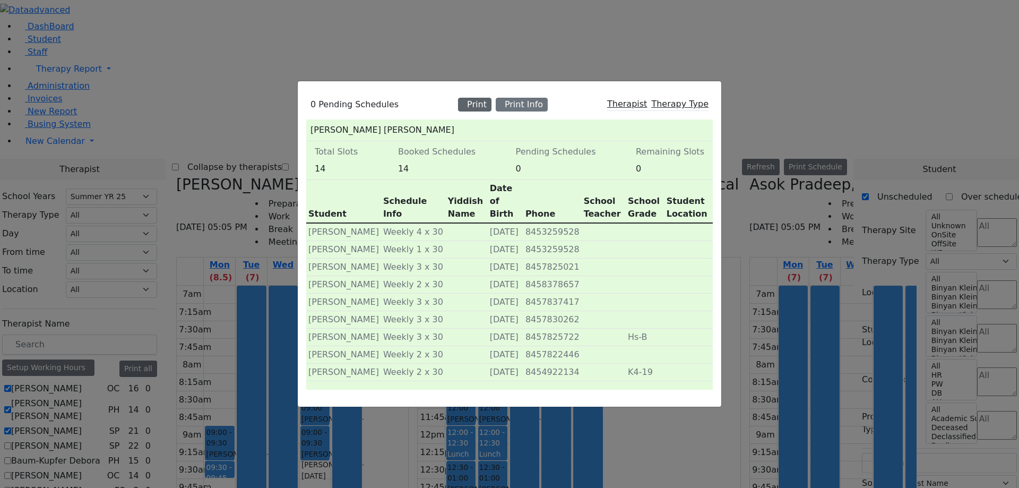
click at [484, 109] on div "Print" at bounding box center [474, 105] width 33 height 14
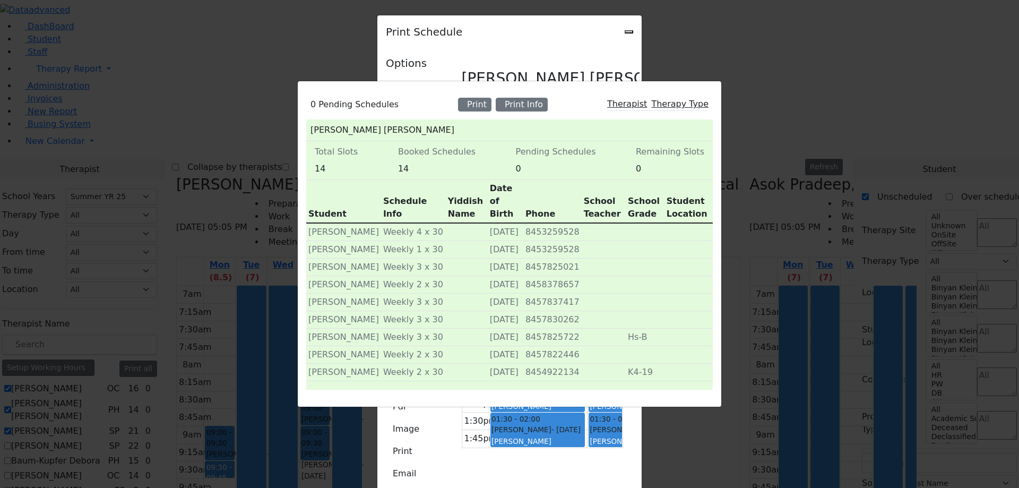
click at [569, 31] on div "0 Pending Schedules Print Print Info Therapist Therapy Type [PERSON_NAME] [PERS…" at bounding box center [509, 244] width 1019 height 488
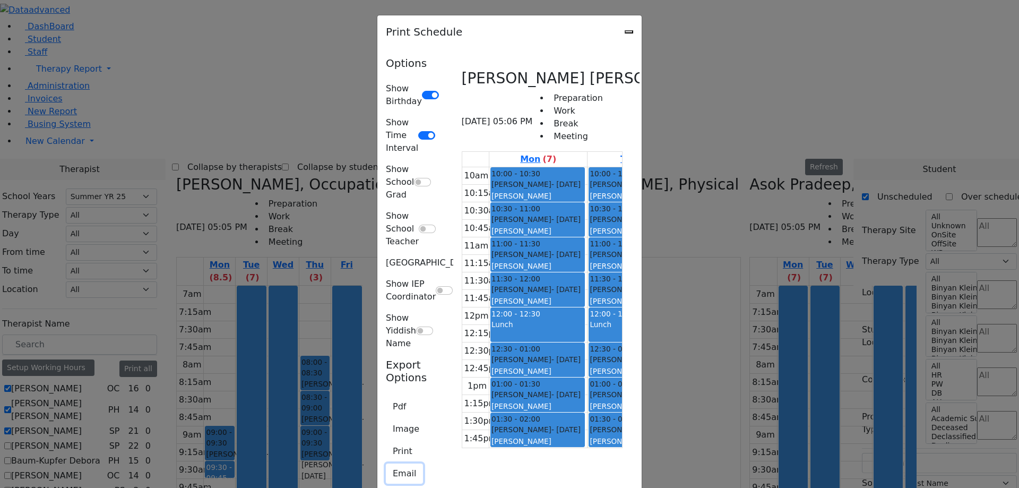
click at [386, 463] on button "Email" at bounding box center [404, 473] width 37 height 20
type input "[EMAIL_ADDRESS][DOMAIN_NAME]"
type textarea "This is schedule for [PERSON_NAME] [PERSON_NAME]"
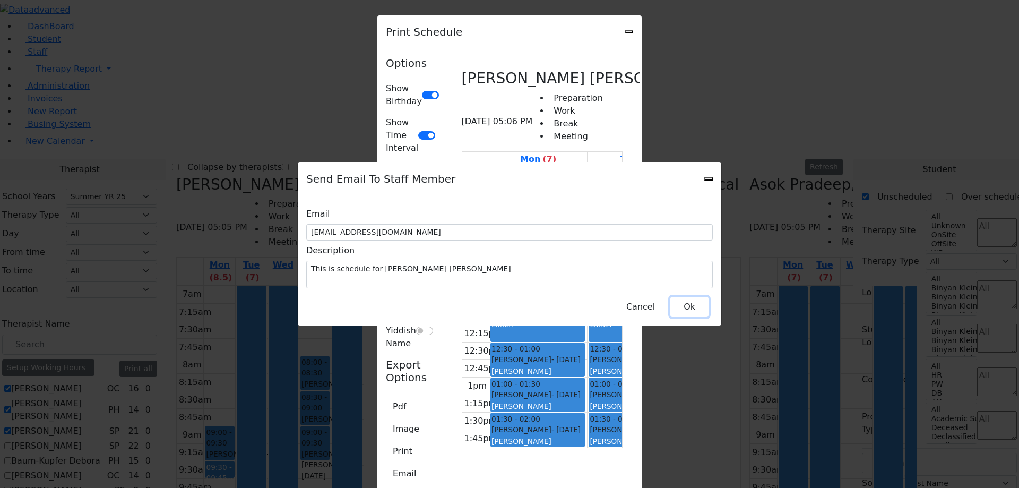
click at [688, 298] on button "Ok" at bounding box center [689, 307] width 38 height 20
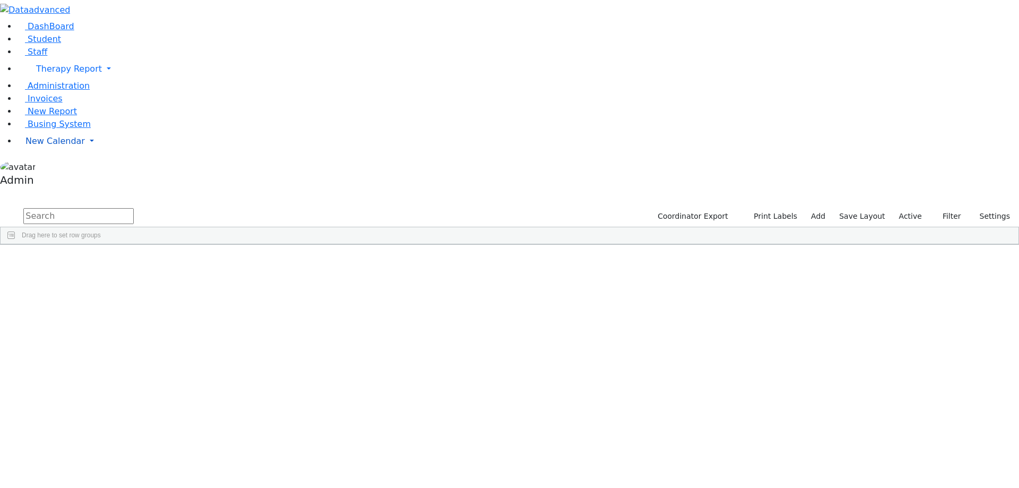
click at [70, 146] on span "New Calendar" at bounding box center [54, 141] width 59 height 10
click at [59, 167] on span "Calendar" at bounding box center [42, 162] width 38 height 10
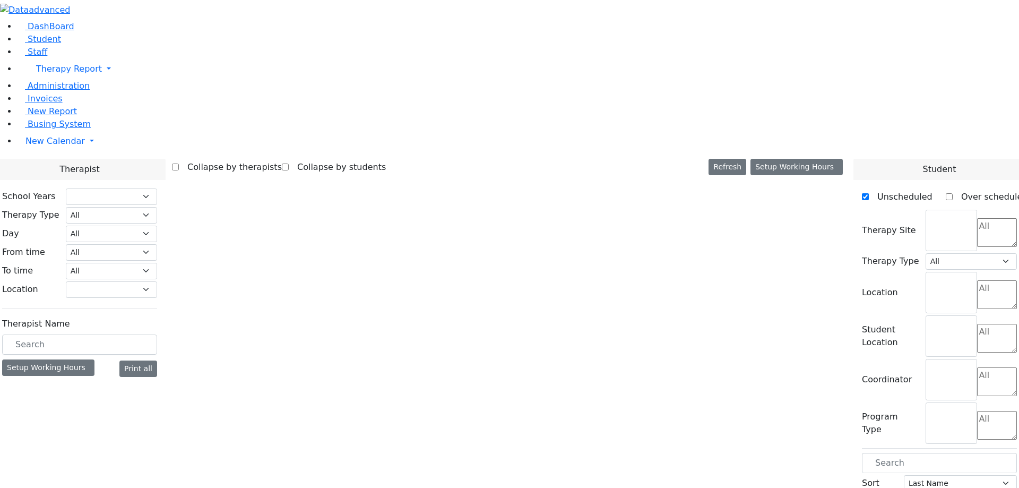
select select "211"
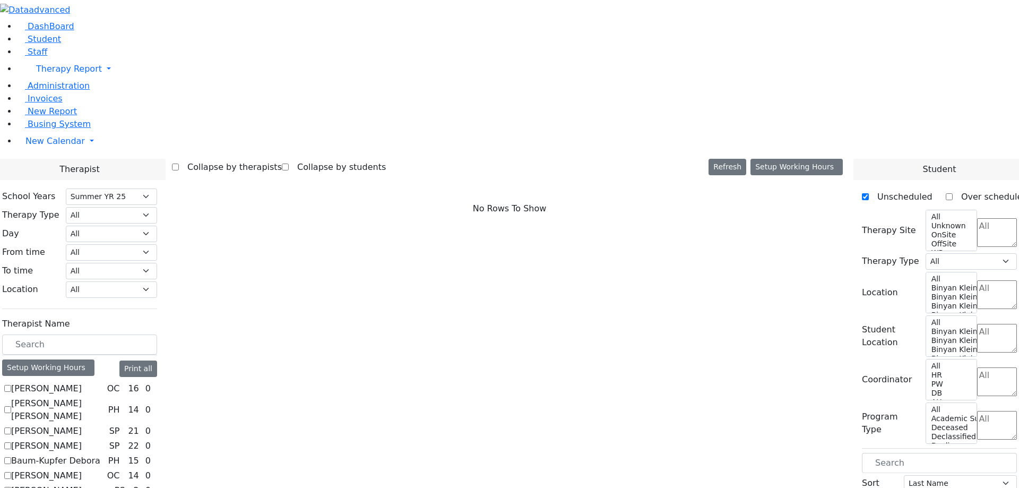
click at [82, 382] on label "[PERSON_NAME]" at bounding box center [46, 388] width 71 height 13
click at [11, 385] on input "[PERSON_NAME]" at bounding box center [7, 388] width 7 height 7
checkbox input "true"
select select "1"
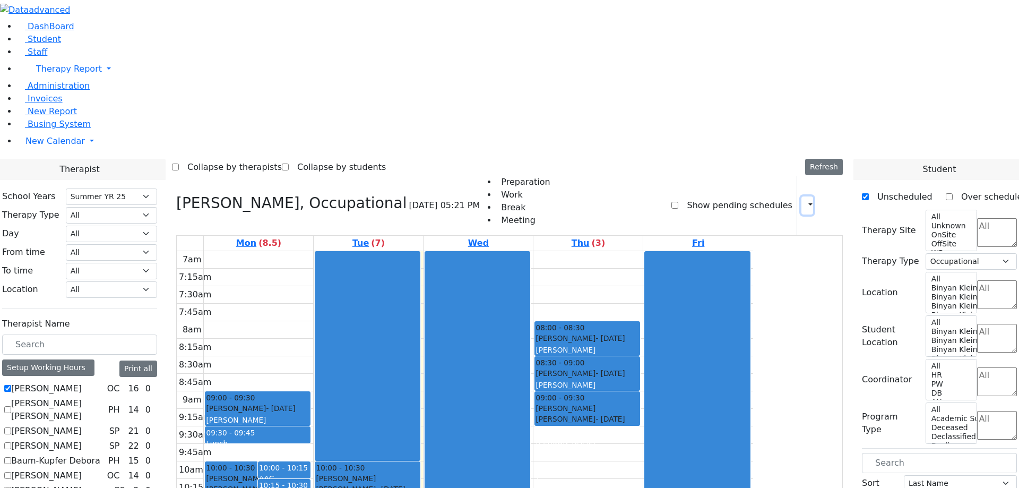
click at [801, 196] on button "button" at bounding box center [807, 205] width 12 height 18
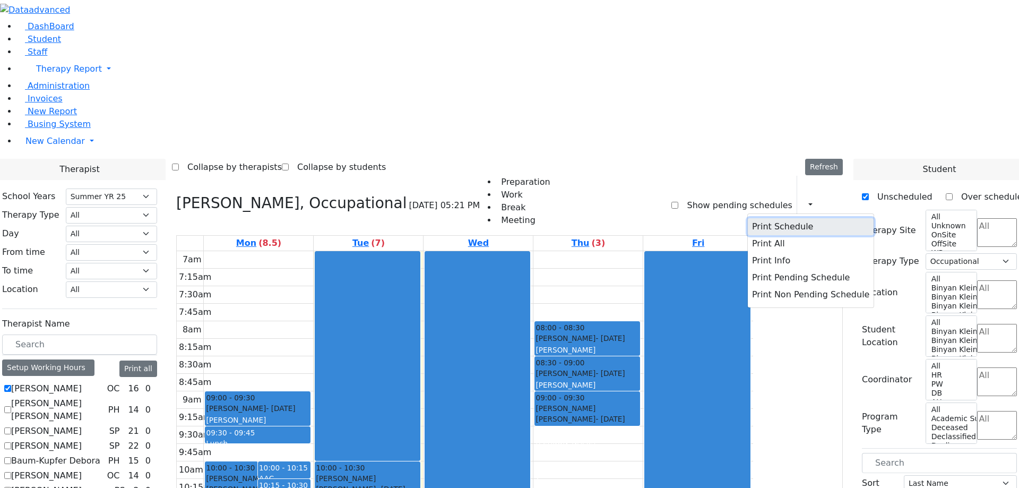
click at [763, 218] on button "Print Schedule" at bounding box center [811, 226] width 126 height 17
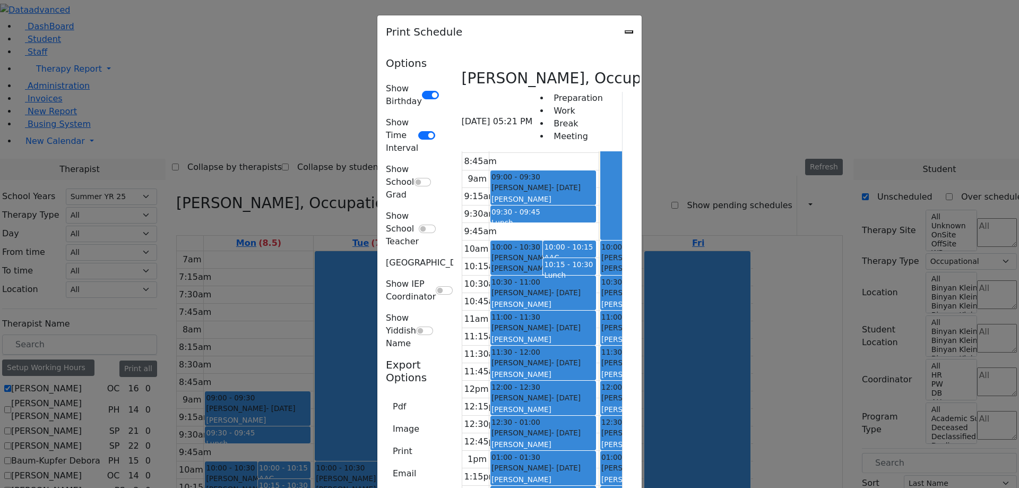
scroll to position [77, 0]
click at [386, 463] on button "Email" at bounding box center [404, 473] width 37 height 20
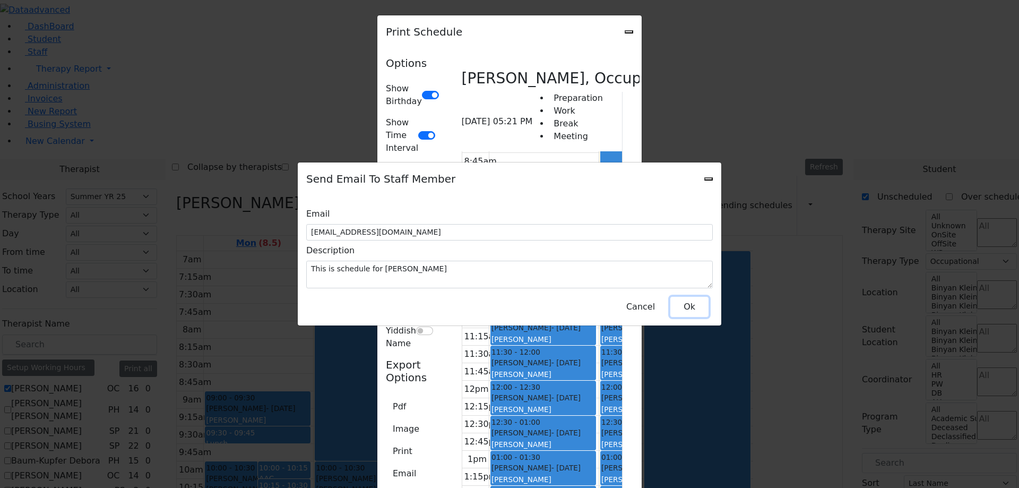
click at [688, 301] on button "Ok" at bounding box center [689, 307] width 38 height 20
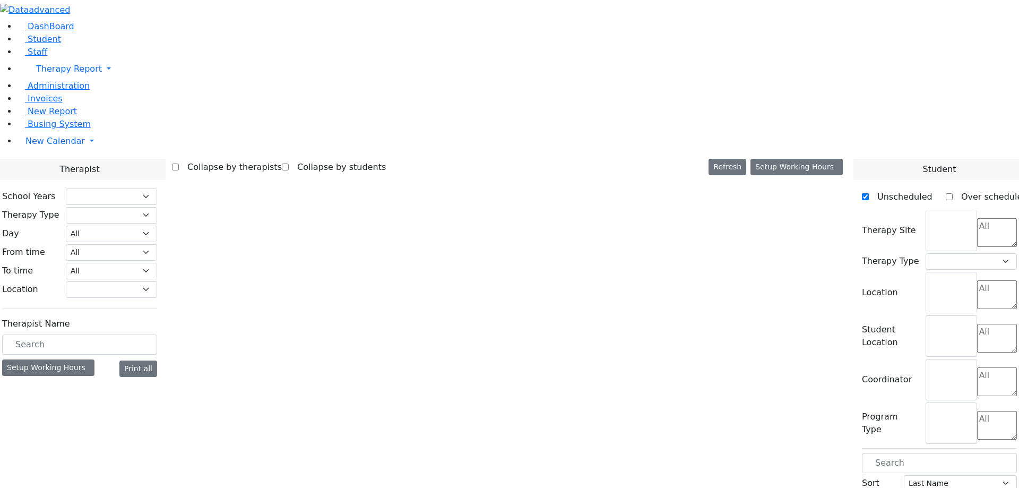
select select "211"
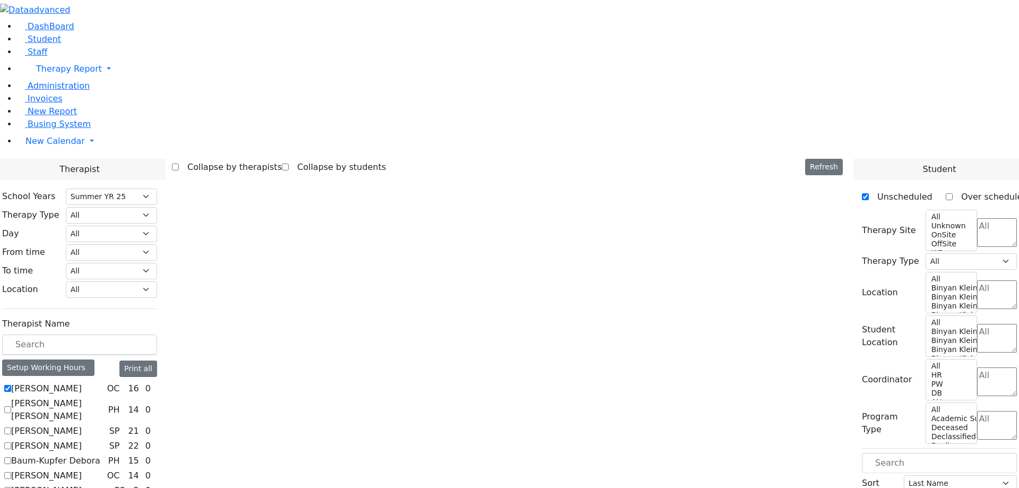
select select "1"
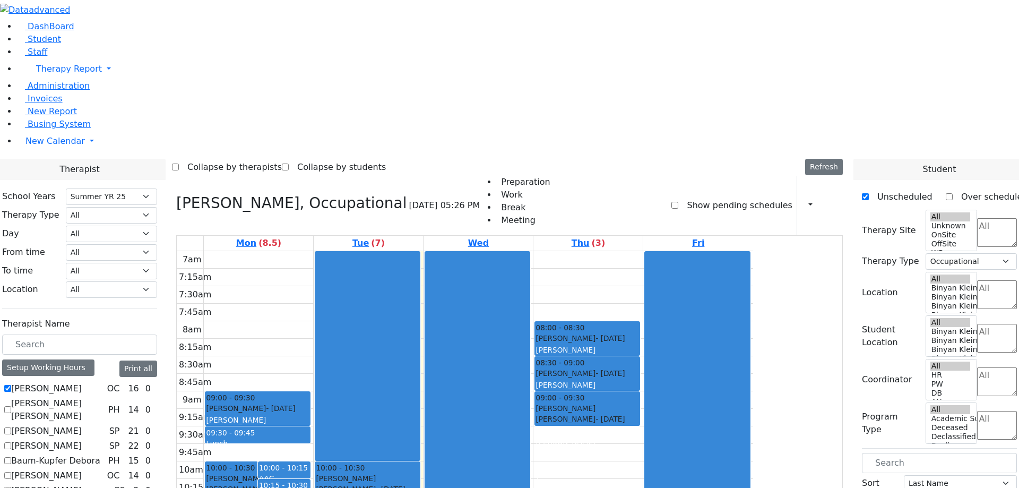
select select "211"
select select "1"
click at [801, 196] on button "button" at bounding box center [807, 205] width 12 height 18
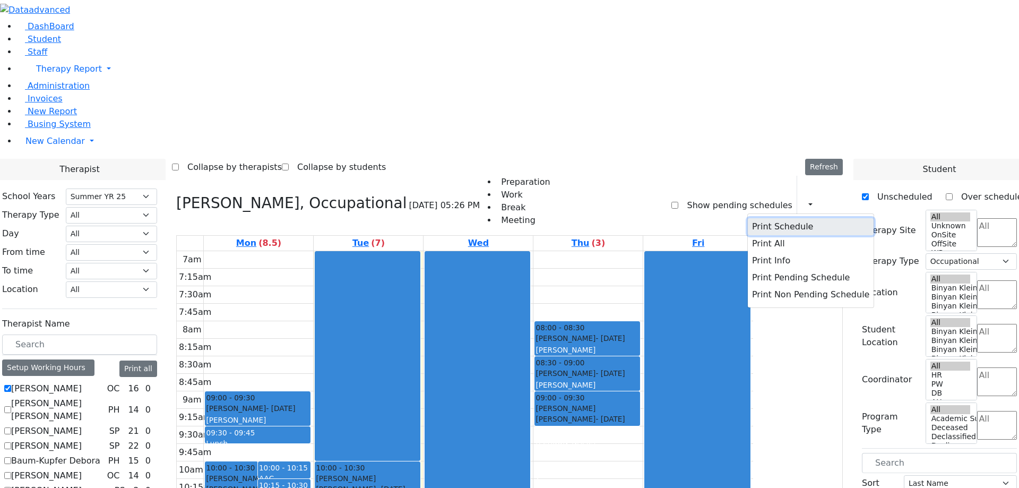
click at [771, 218] on button "Print Schedule" at bounding box center [811, 226] width 126 height 17
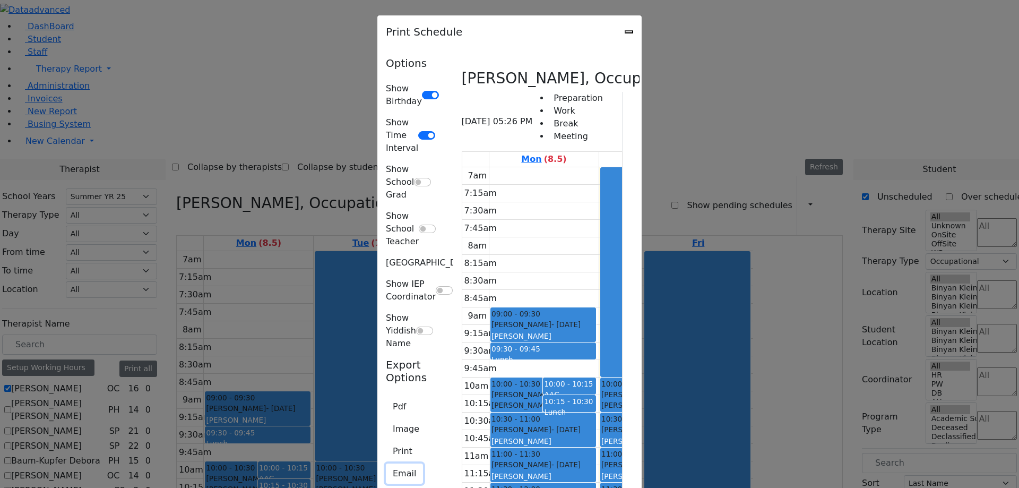
click at [386, 463] on button "Email" at bounding box center [404, 473] width 37 height 20
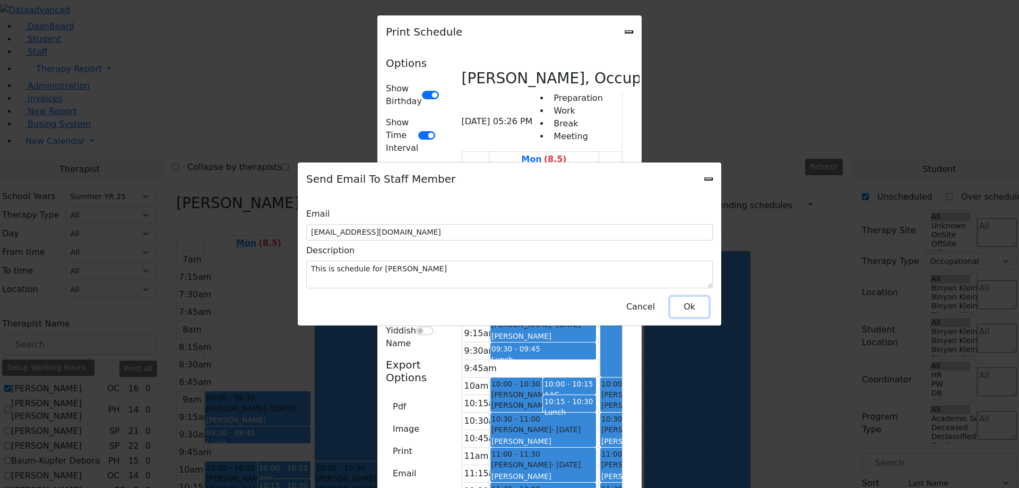
click at [690, 305] on button "Ok" at bounding box center [689, 307] width 38 height 20
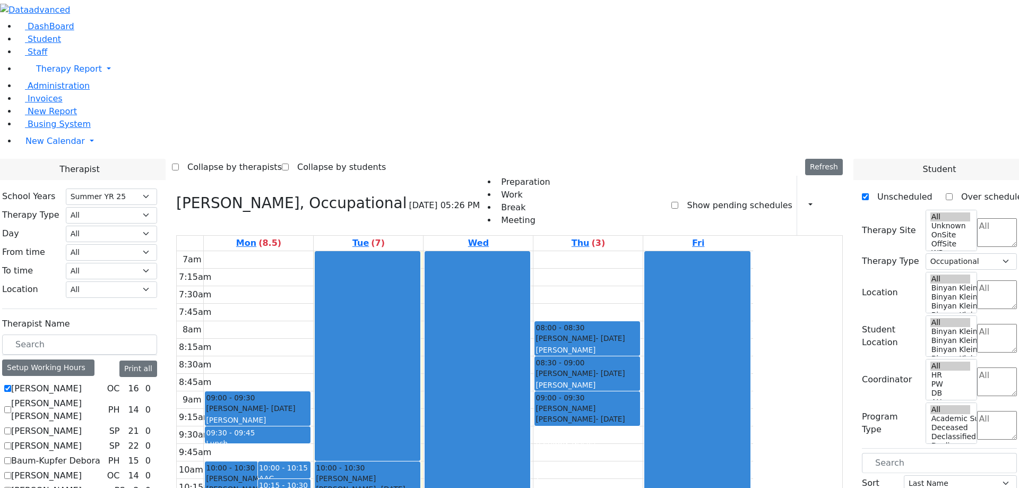
click at [104, 397] on label "[PERSON_NAME] [PERSON_NAME]" at bounding box center [57, 409] width 93 height 25
click at [11, 406] on input "[PERSON_NAME] [PERSON_NAME]" at bounding box center [7, 409] width 7 height 7
checkbox input "true"
select select
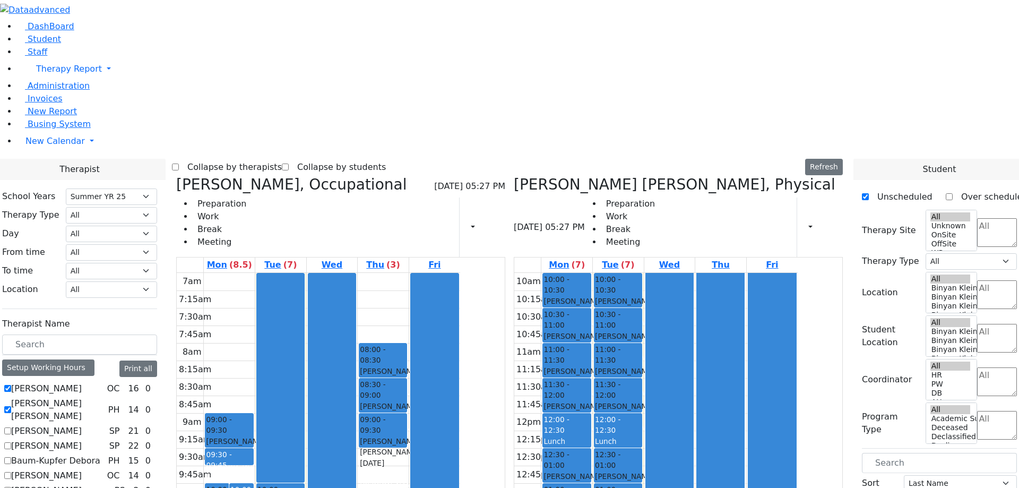
click at [82, 424] on label "[PERSON_NAME]" at bounding box center [46, 430] width 71 height 13
click at [11, 427] on input "[PERSON_NAME]" at bounding box center [7, 430] width 7 height 7
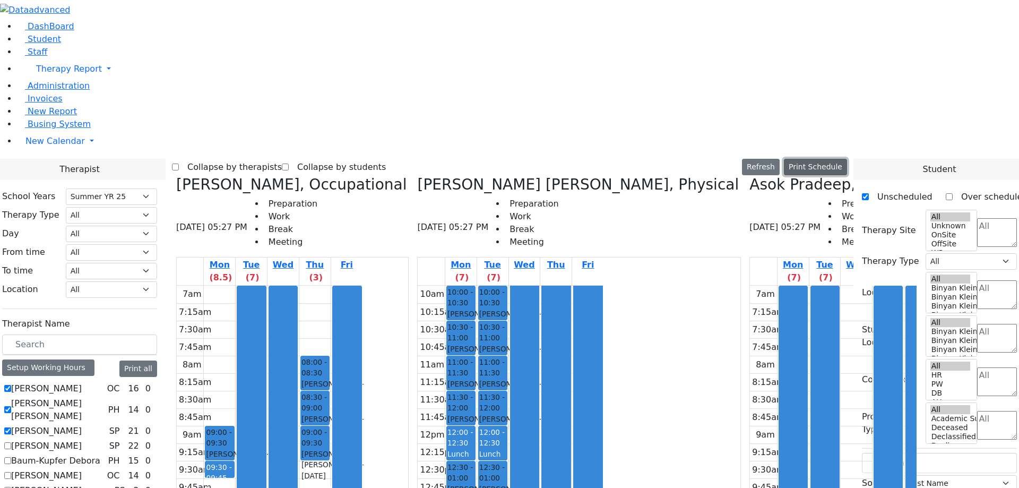
click at [835, 159] on button "Print Schedule" at bounding box center [815, 167] width 63 height 16
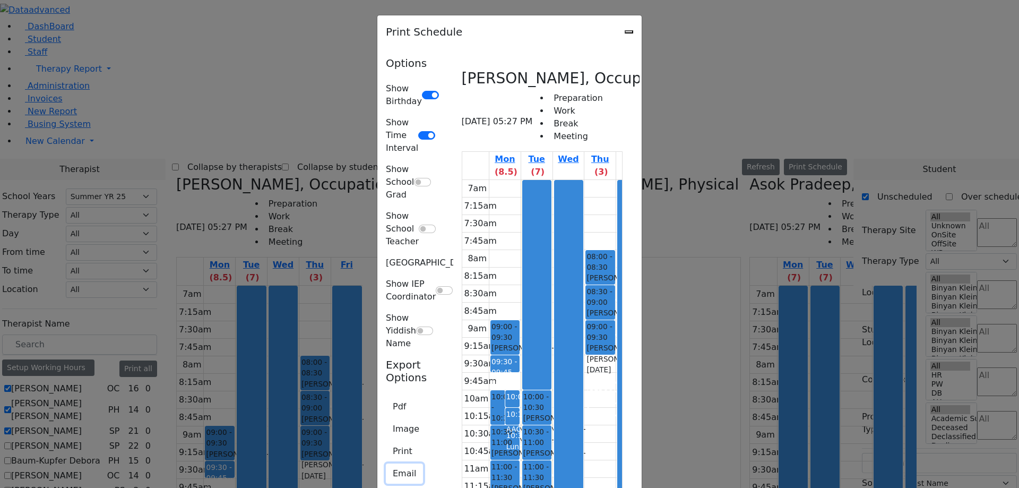
click at [386, 463] on button "Email" at bounding box center [404, 473] width 37 height 20
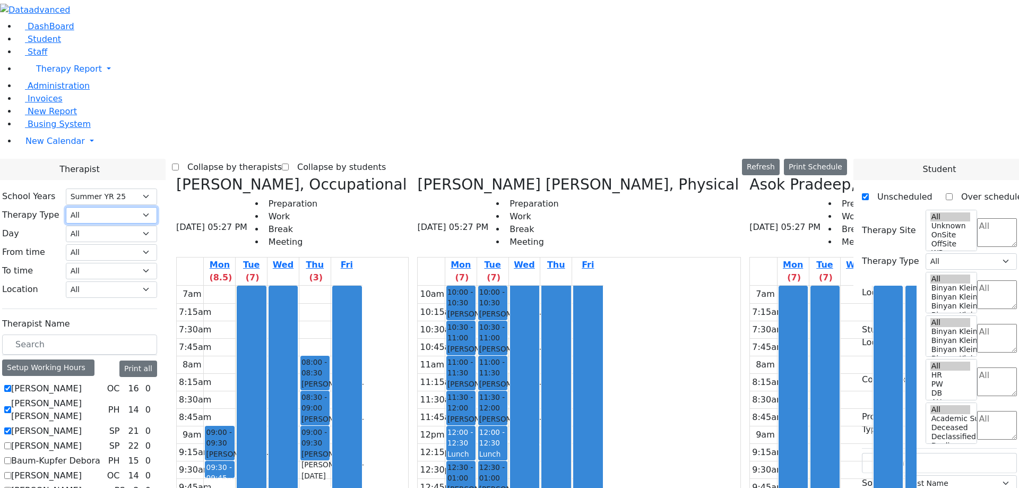
click at [157, 207] on select "All Psych Hearing Vision Speech Physical Occupational" at bounding box center [111, 215] width 91 height 16
click at [157, 334] on input "text" at bounding box center [79, 344] width 155 height 20
click at [592, 425] on div "Mon (7) Tue (7) Wed Thu Fri 10am 10:15am 10:30am 10:45am 11am 11:15am 11:30am 1…" at bounding box center [579, 470] width 324 height 427
click at [749, 176] on icon at bounding box center [749, 185] width 0 height 18
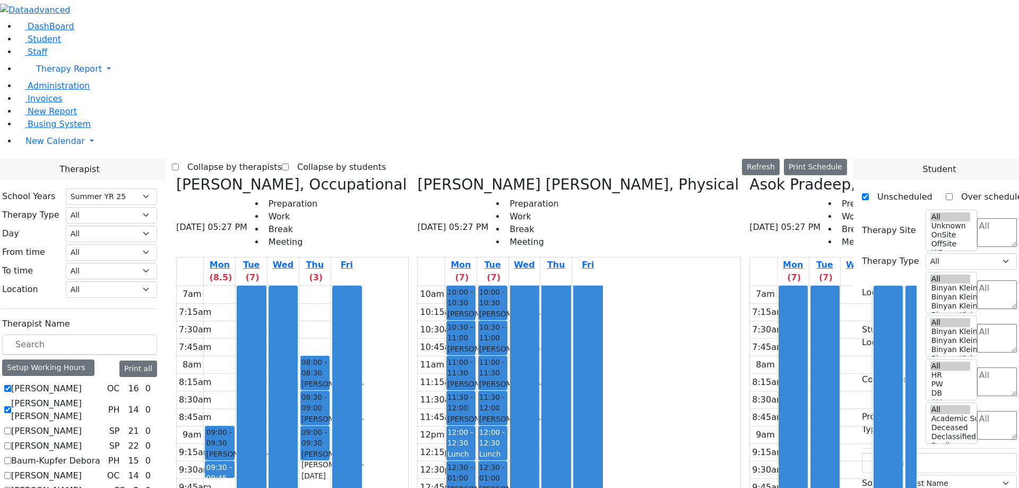
checkbox input "false"
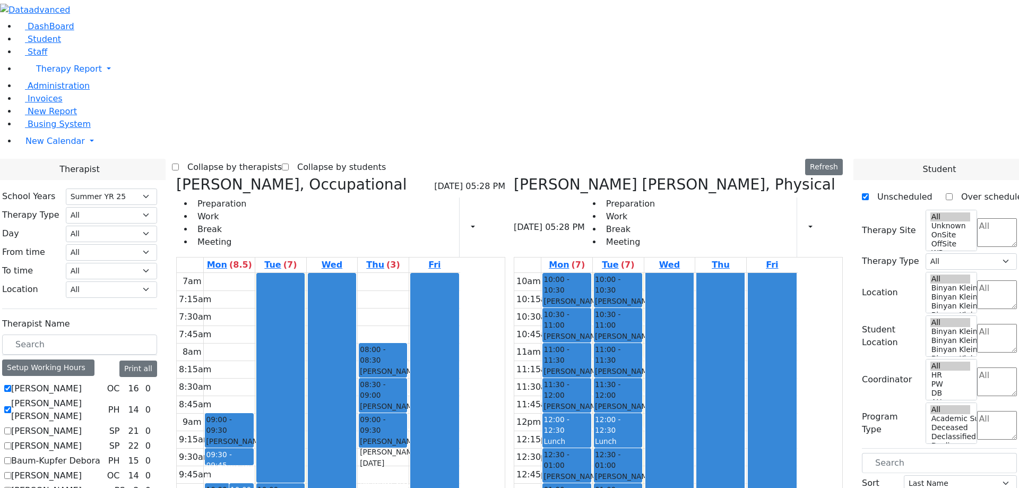
click at [514, 176] on icon at bounding box center [514, 185] width 0 height 18
checkbox input "false"
select select "1"
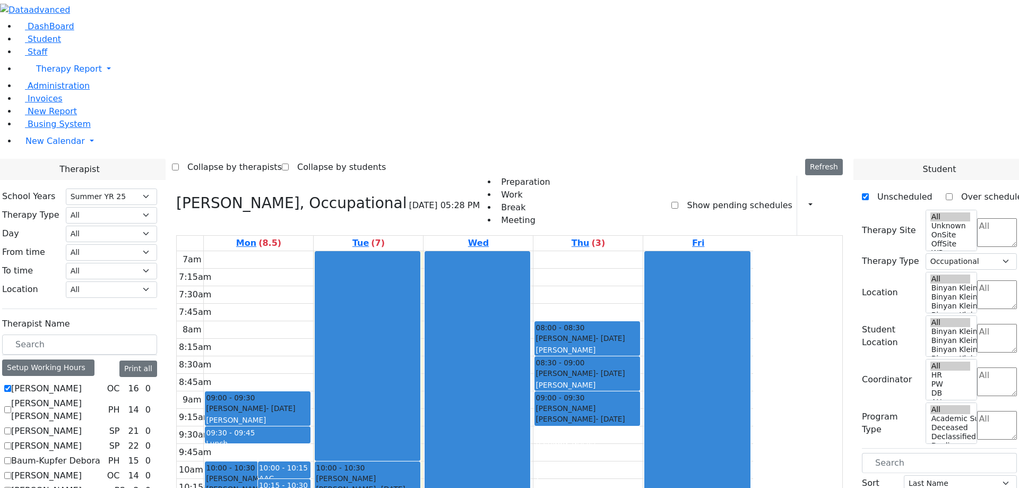
click at [176, 194] on icon at bounding box center [176, 203] width 0 height 18
checkbox input "false"
select select
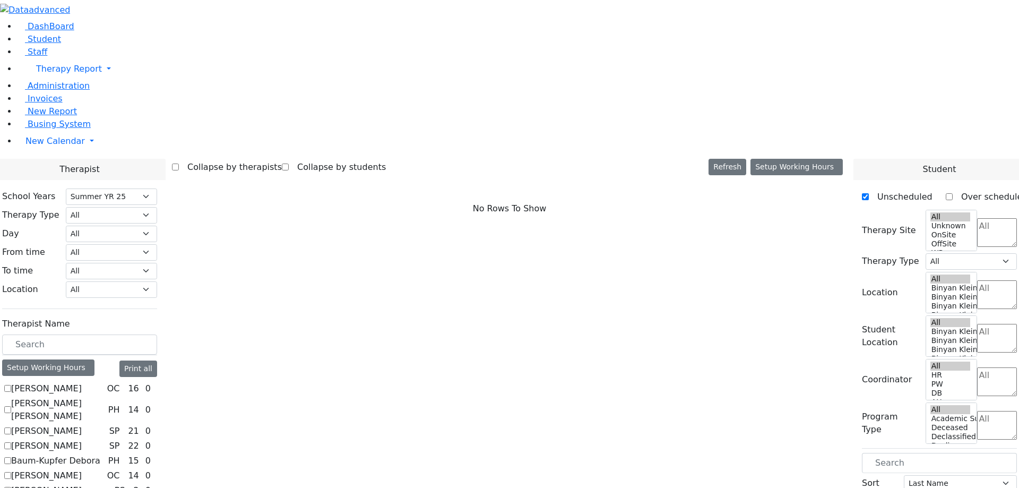
click at [82, 382] on label "[PERSON_NAME]" at bounding box center [46, 388] width 71 height 13
click at [11, 385] on input "[PERSON_NAME]" at bounding box center [7, 388] width 7 height 7
checkbox input "true"
select select "1"
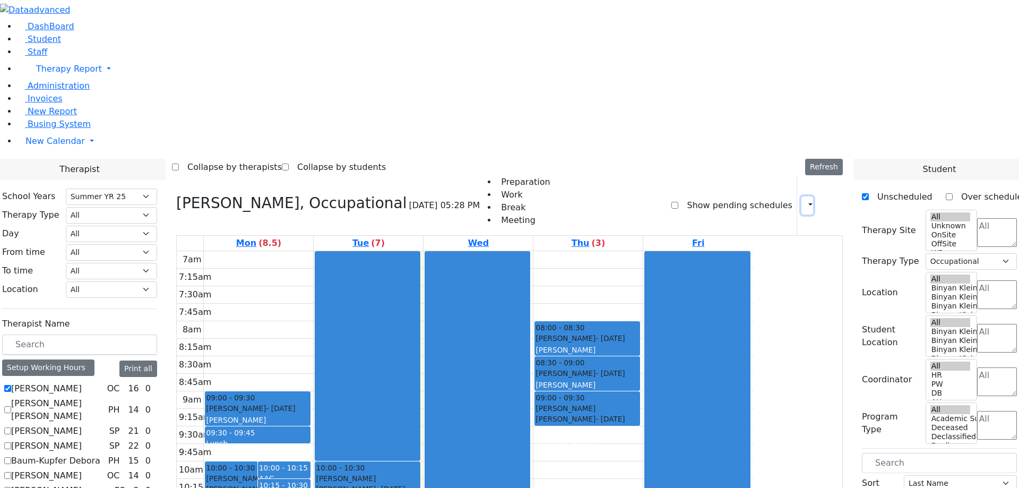
click at [804, 200] on icon "button" at bounding box center [804, 205] width 0 height 10
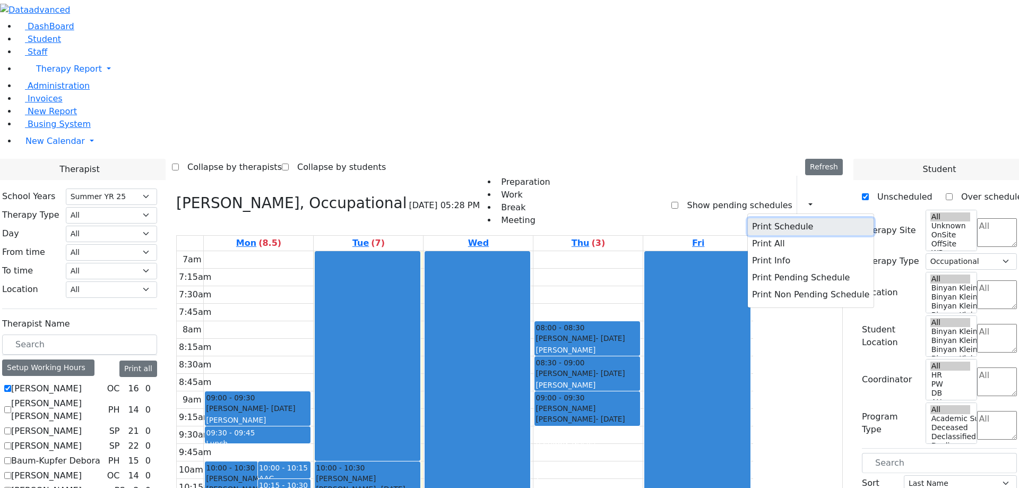
click at [770, 218] on button "Print Schedule" at bounding box center [811, 226] width 126 height 17
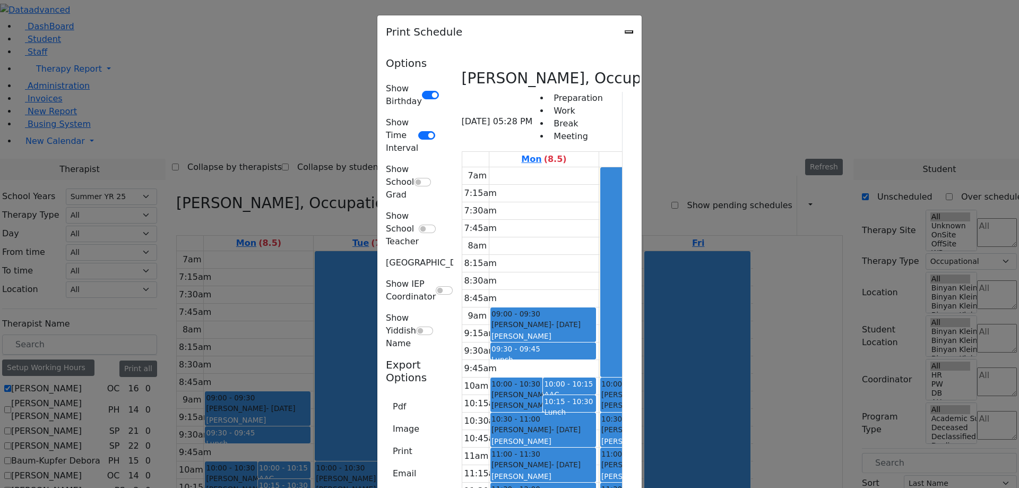
click at [629, 32] on icon "Close" at bounding box center [629, 32] width 0 height 0
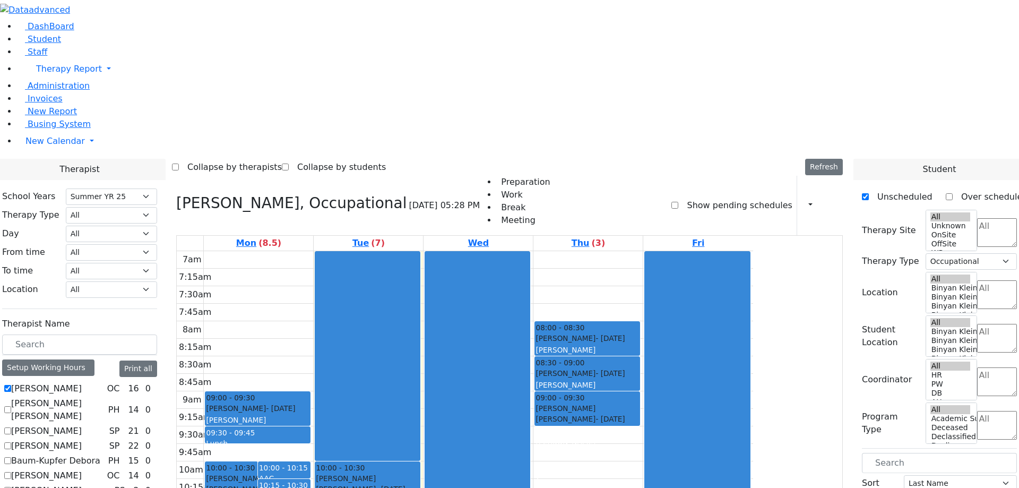
click at [104, 397] on label "Abramsky Sara Chana" at bounding box center [57, 409] width 93 height 25
click at [11, 406] on input "Abramsky Sara Chana" at bounding box center [7, 409] width 7 height 7
checkbox input "true"
select select
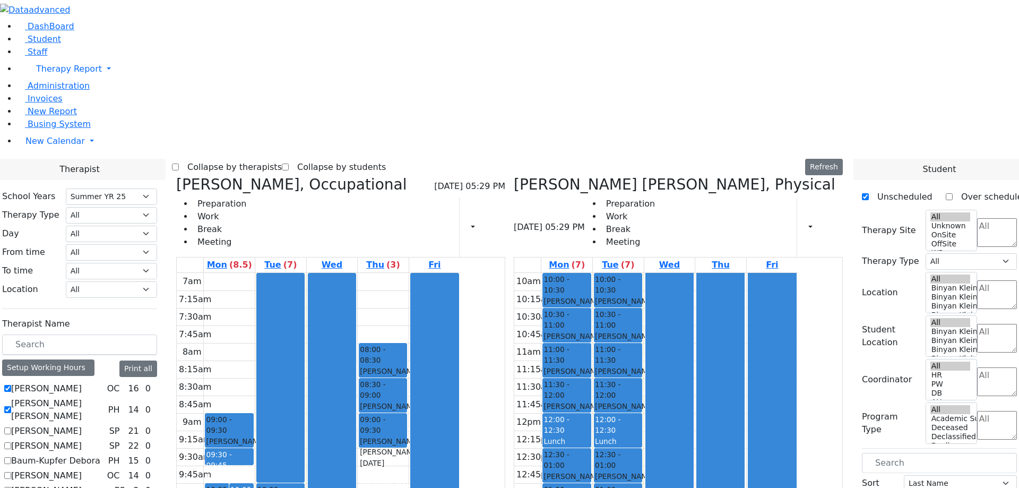
click at [82, 424] on label "[PERSON_NAME]" at bounding box center [46, 430] width 71 height 13
click at [11, 427] on input "[PERSON_NAME]" at bounding box center [7, 430] width 7 height 7
checkbox input "true"
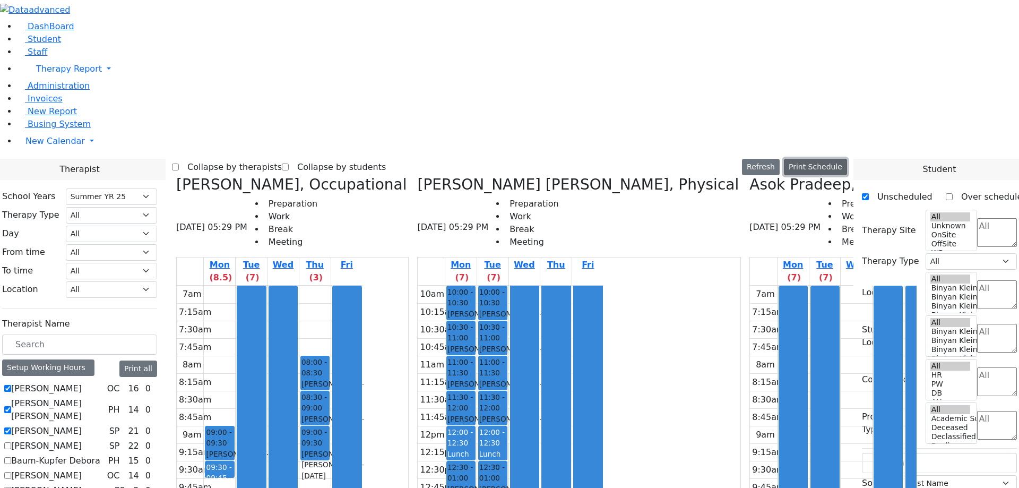
click at [829, 159] on button "Print Schedule" at bounding box center [815, 167] width 63 height 16
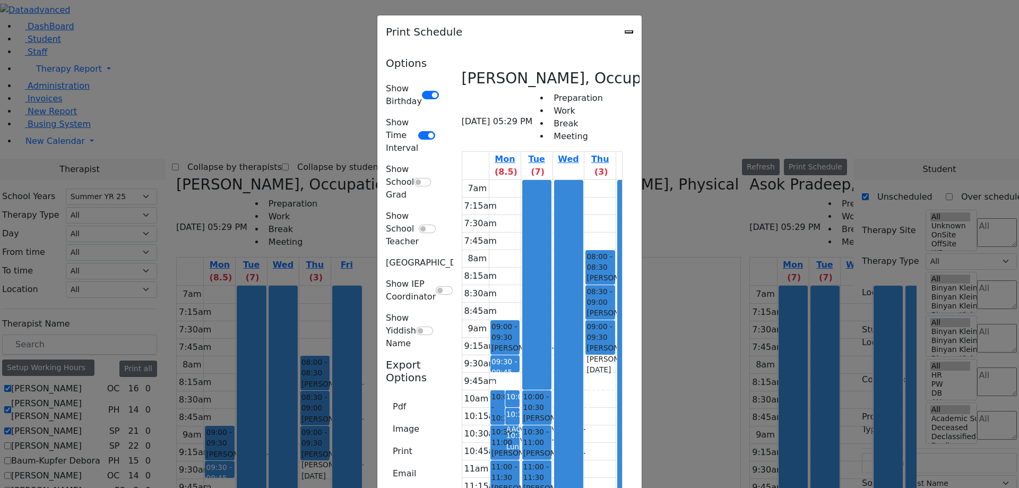
click at [386, 358] on div "Export Options Pdf Image Print Email" at bounding box center [412, 426] width 53 height 136
click at [386, 396] on button "Pdf" at bounding box center [399, 406] width 27 height 20
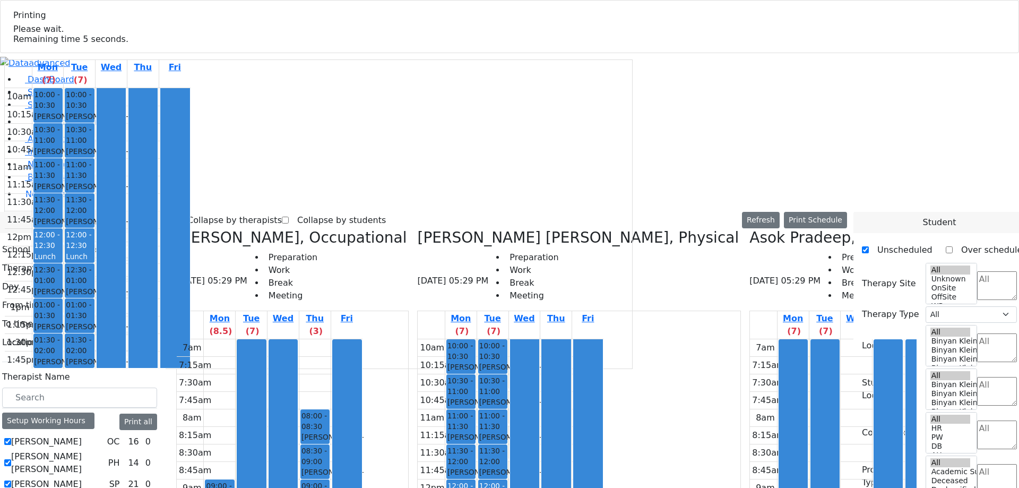
select select "211"
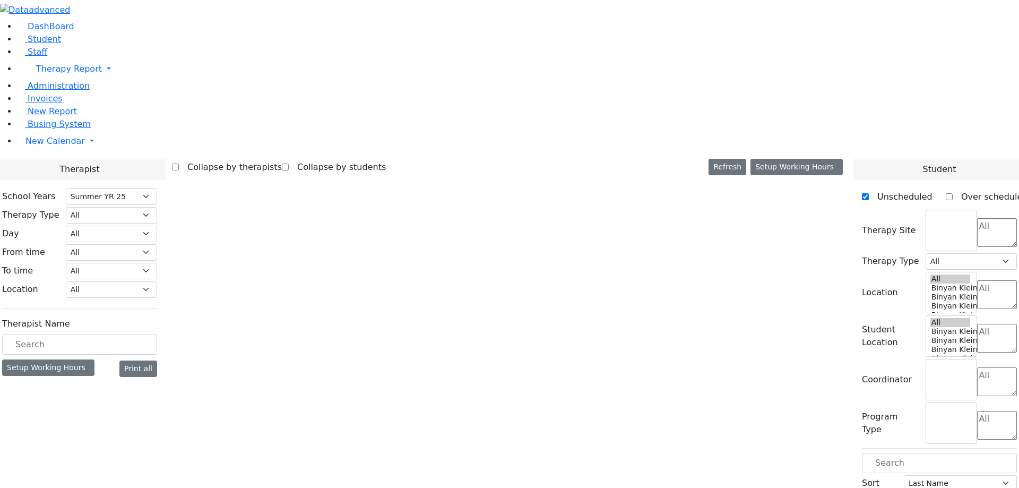
select select "211"
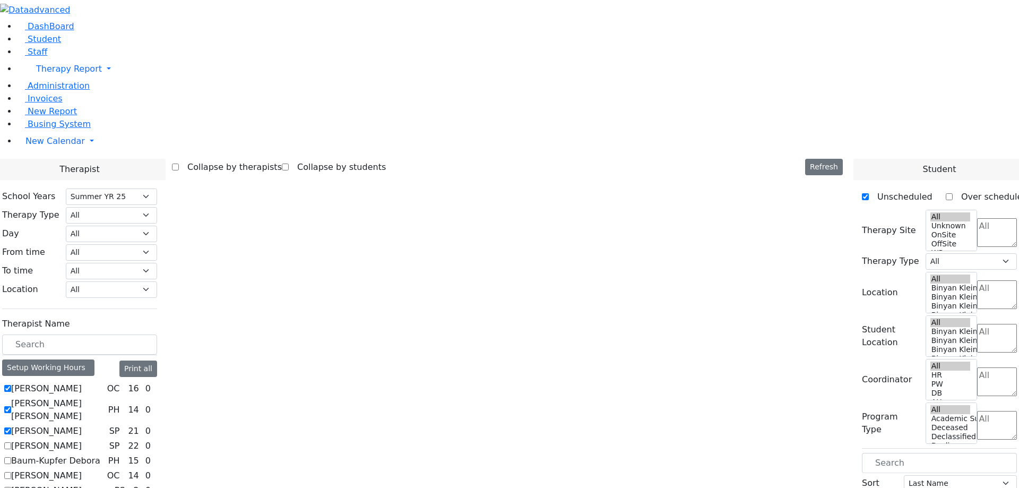
select select "211"
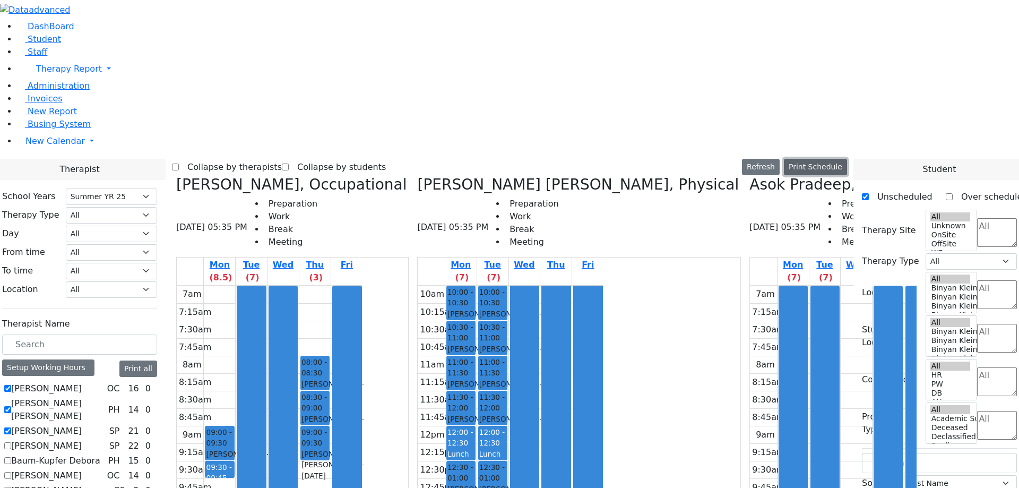
click at [834, 159] on button "Print Schedule" at bounding box center [815, 167] width 63 height 16
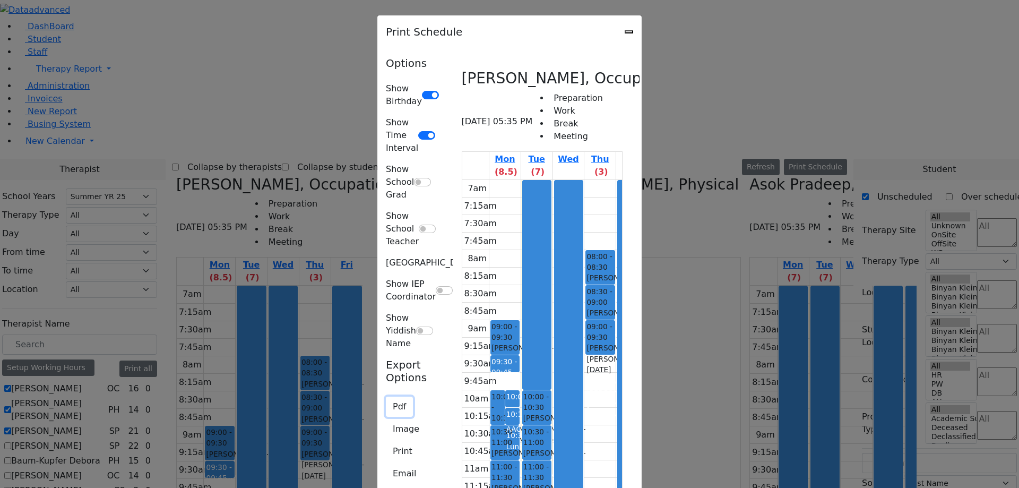
click at [386, 396] on button "Pdf" at bounding box center [399, 406] width 27 height 20
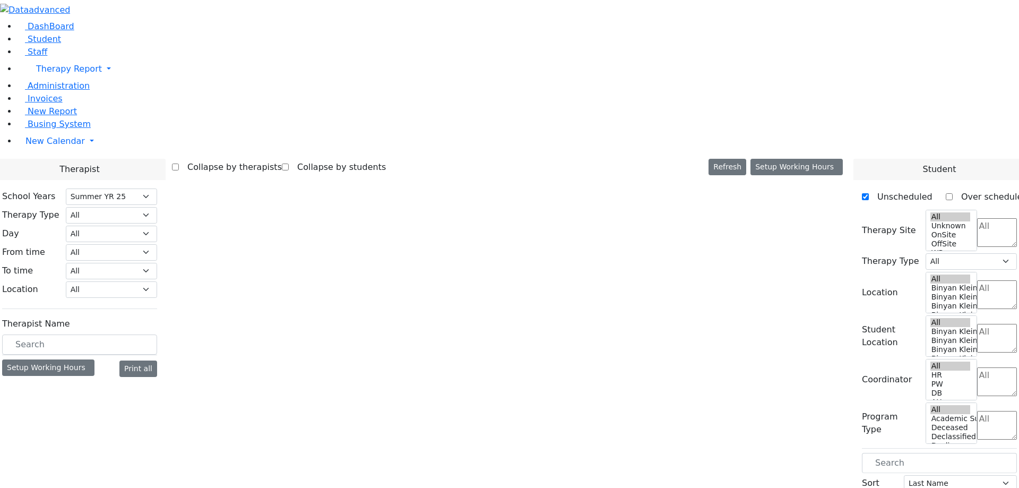
select select "211"
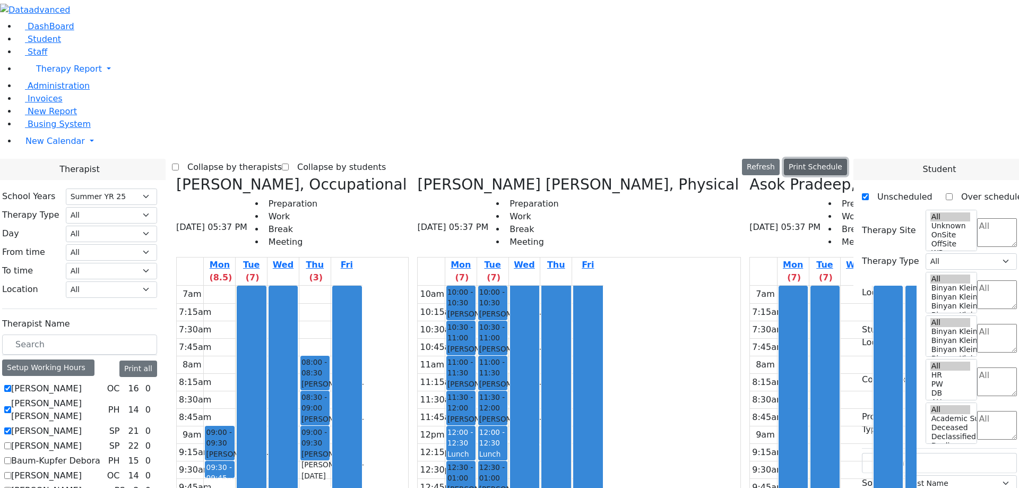
click at [845, 159] on button "Print Schedule" at bounding box center [815, 167] width 63 height 16
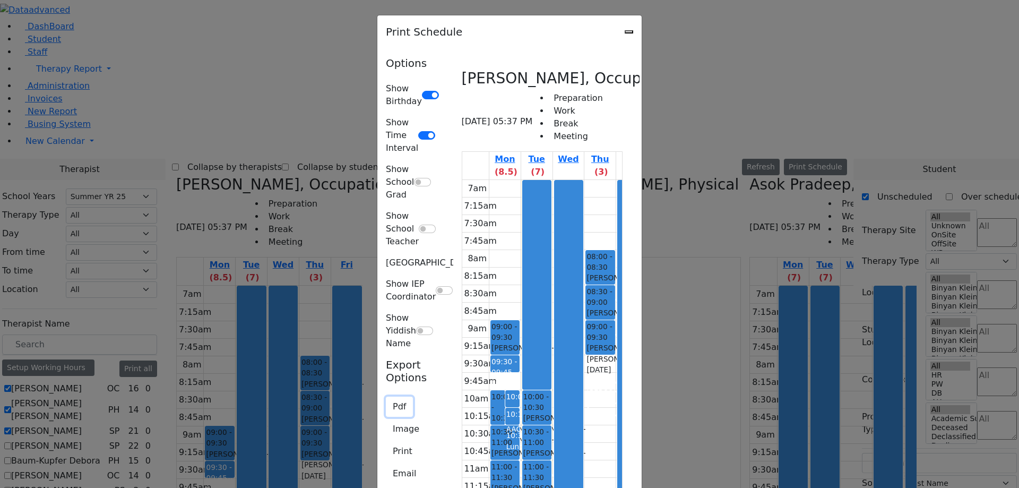
click at [386, 396] on button "Pdf" at bounding box center [399, 406] width 27 height 20
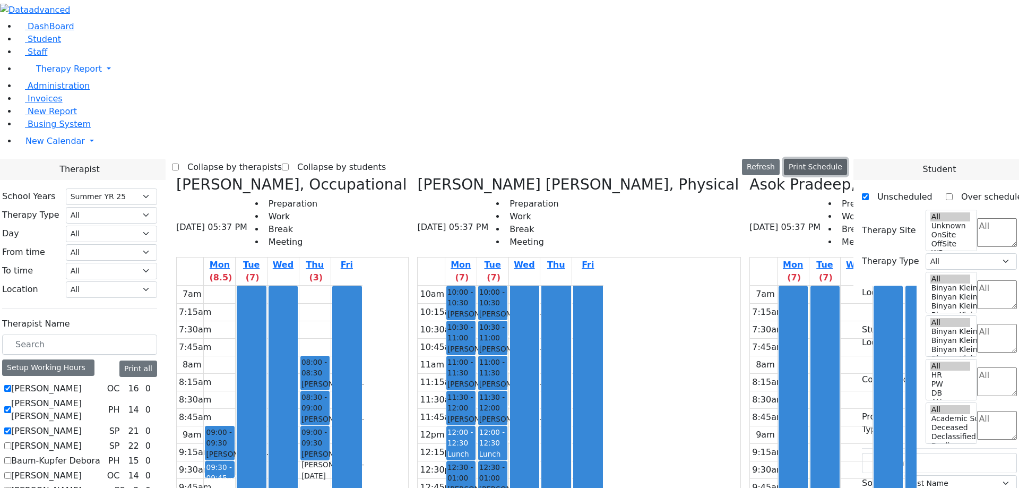
click at [819, 159] on button "Print Schedule" at bounding box center [815, 167] width 63 height 16
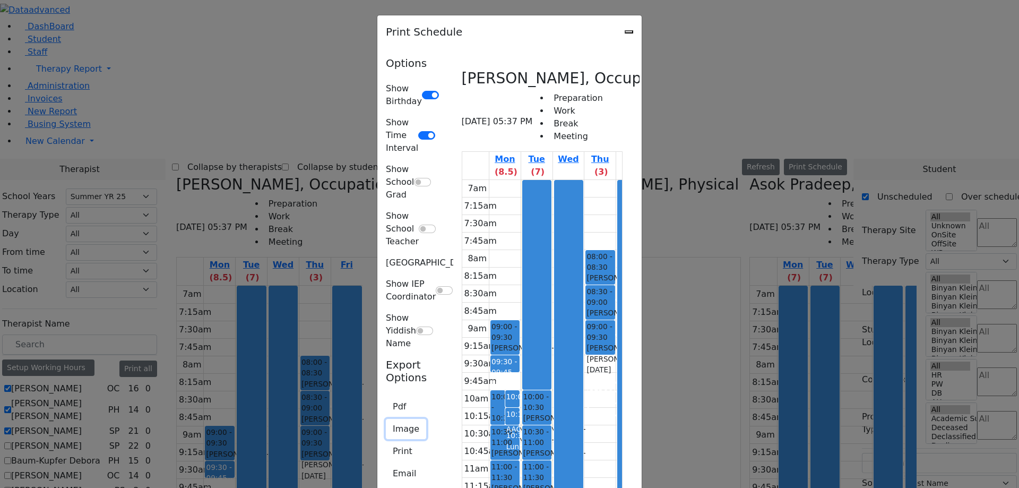
click at [386, 419] on button "Image" at bounding box center [406, 429] width 40 height 20
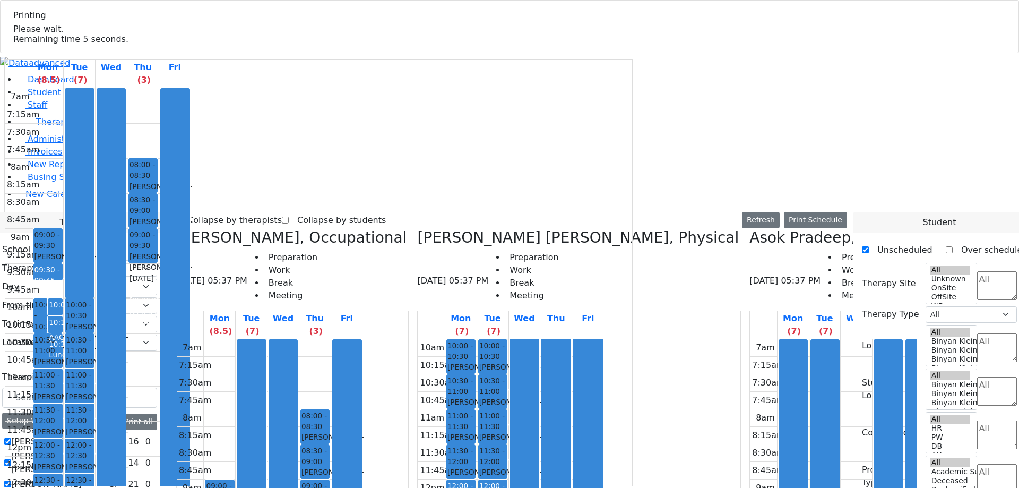
select select "211"
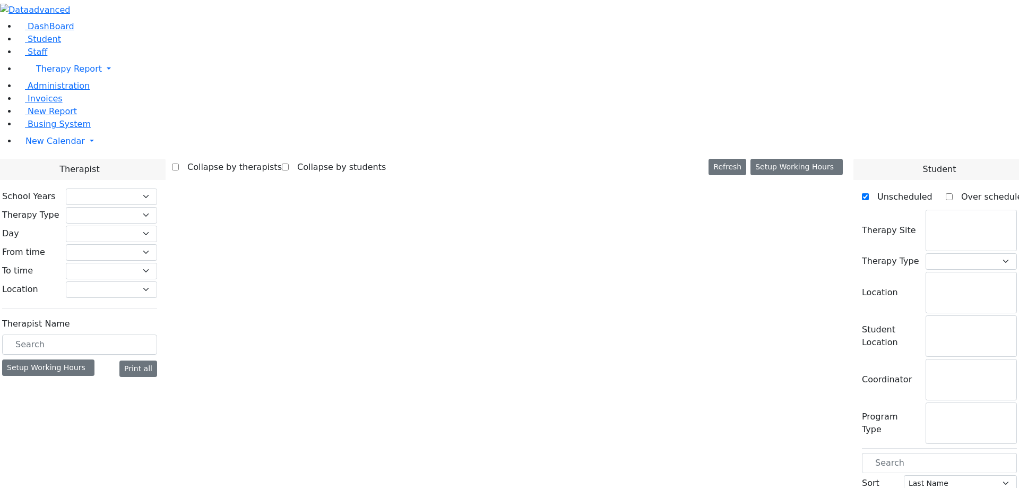
select select "211"
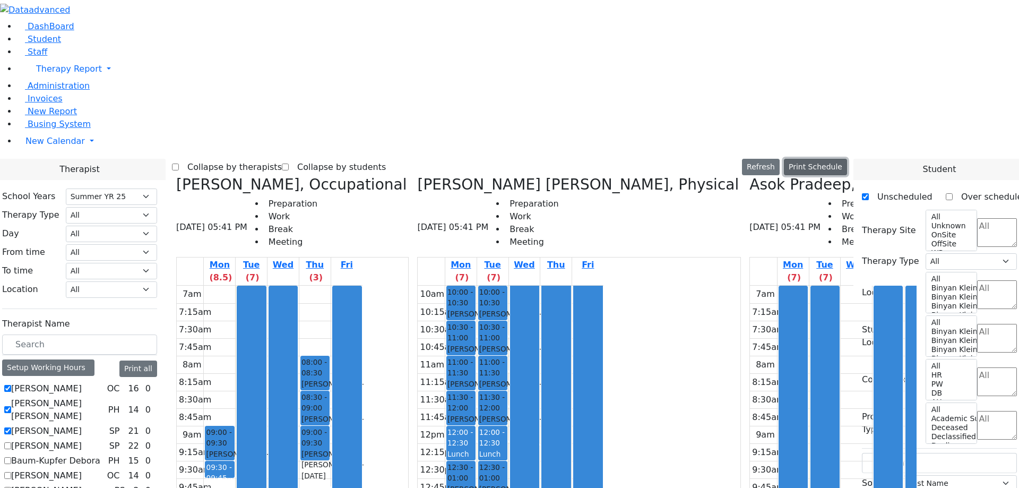
click at [832, 159] on button "Print Schedule" at bounding box center [815, 167] width 63 height 16
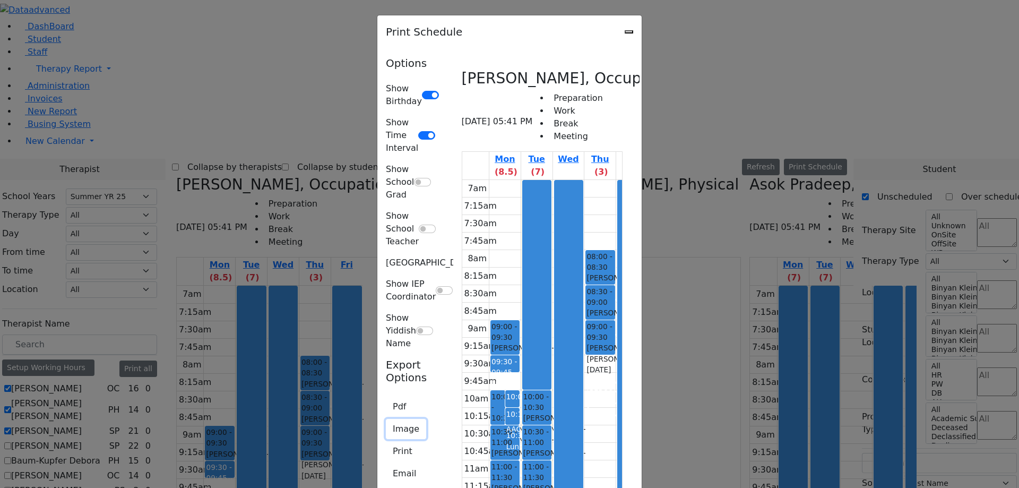
click at [386, 419] on button "Image" at bounding box center [406, 429] width 40 height 20
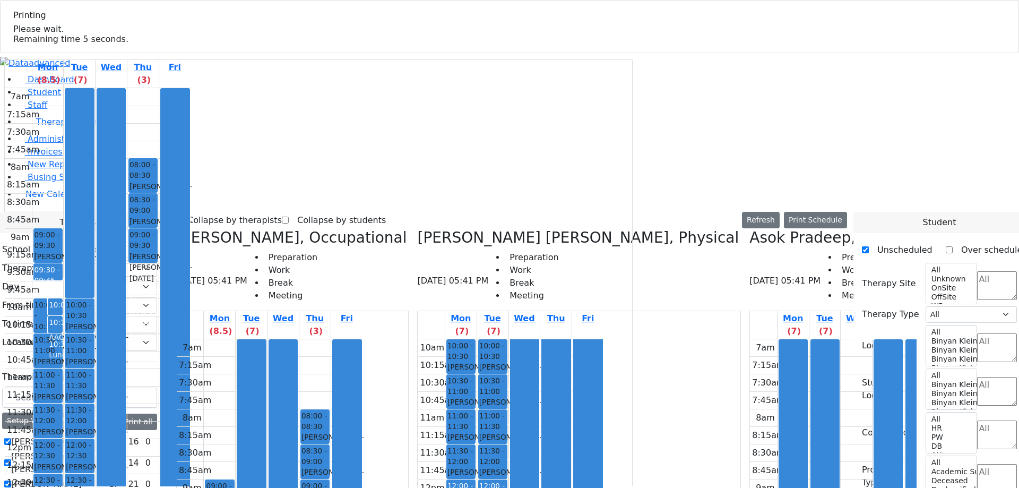
select select "211"
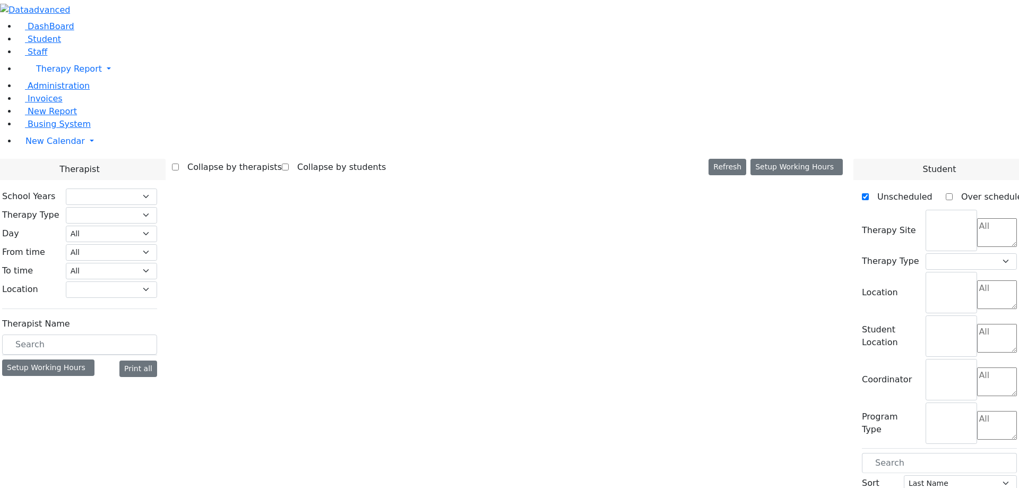
select select "211"
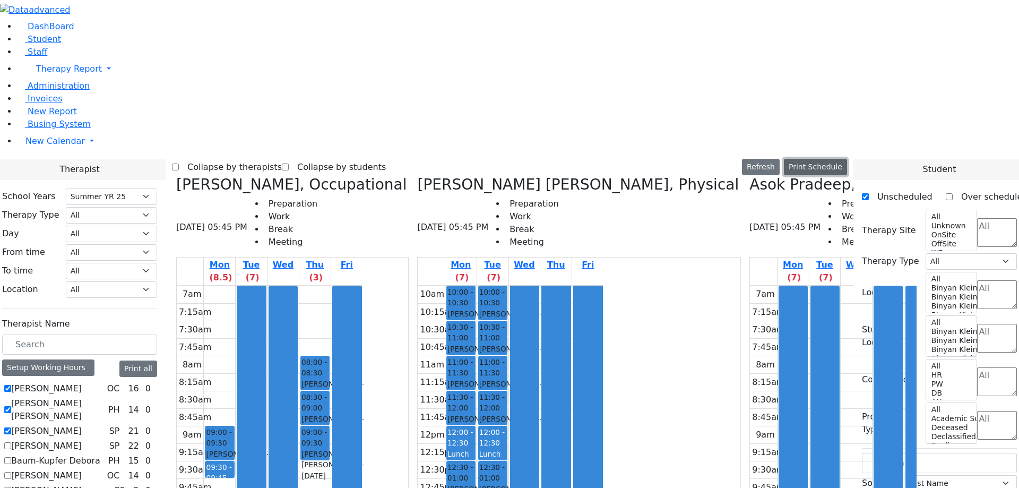
click at [839, 159] on button "Print Schedule" at bounding box center [815, 167] width 63 height 16
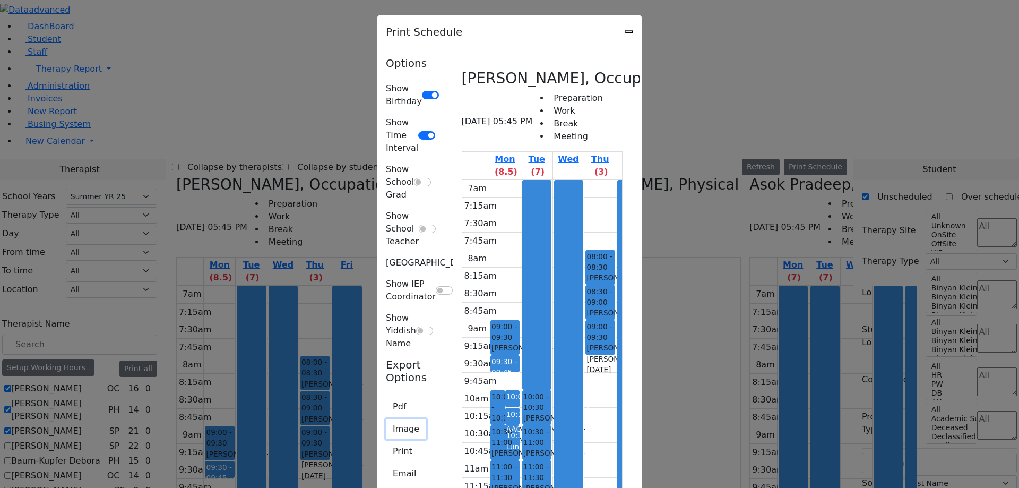
click at [386, 419] on button "Image" at bounding box center [406, 429] width 40 height 20
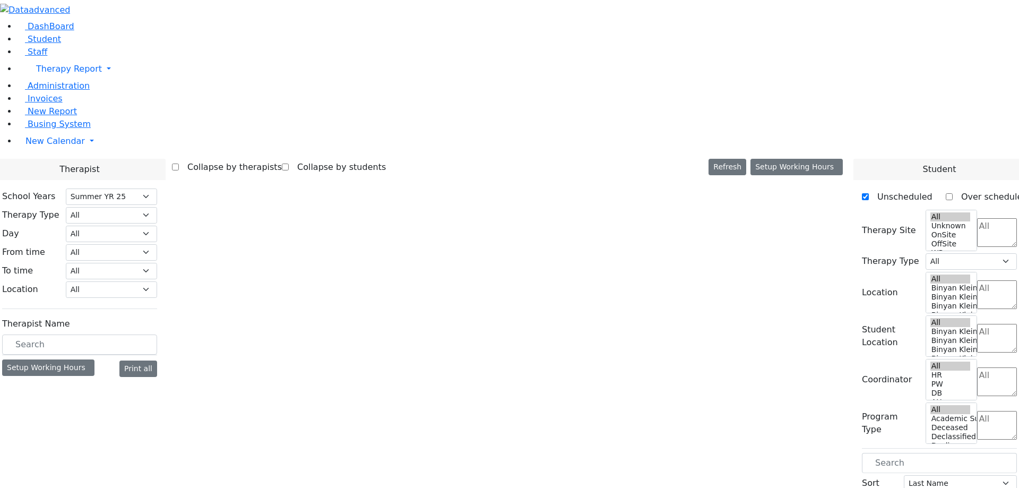
select select "211"
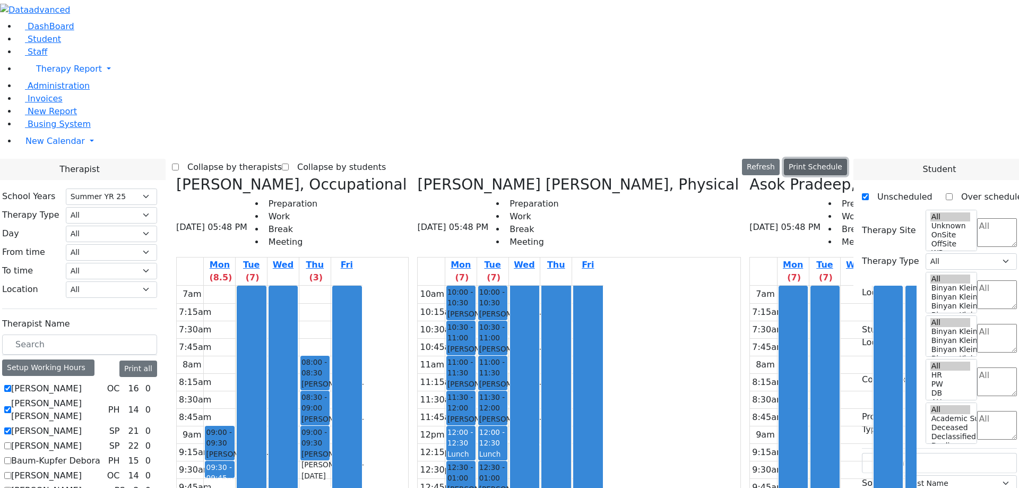
click at [832, 159] on button "Print Schedule" at bounding box center [815, 167] width 63 height 16
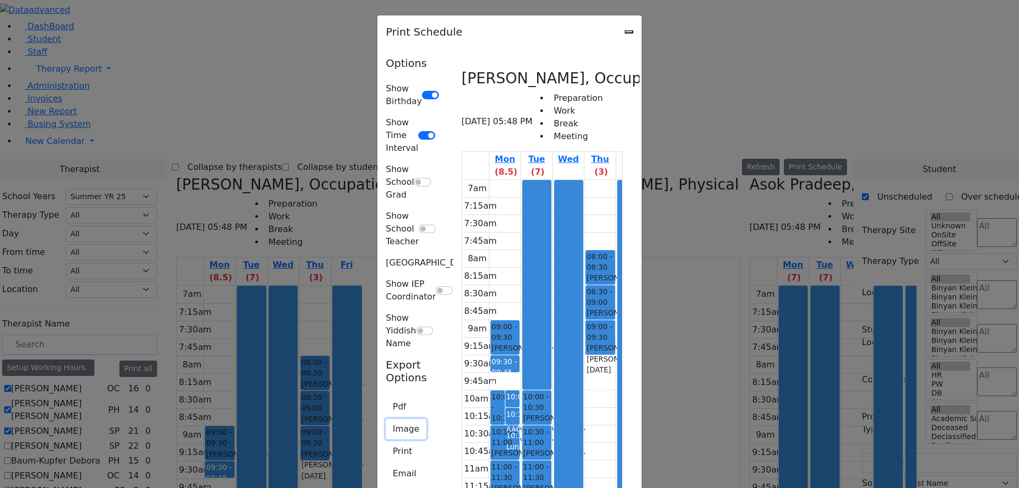
click at [386, 419] on button "Image" at bounding box center [406, 429] width 40 height 20
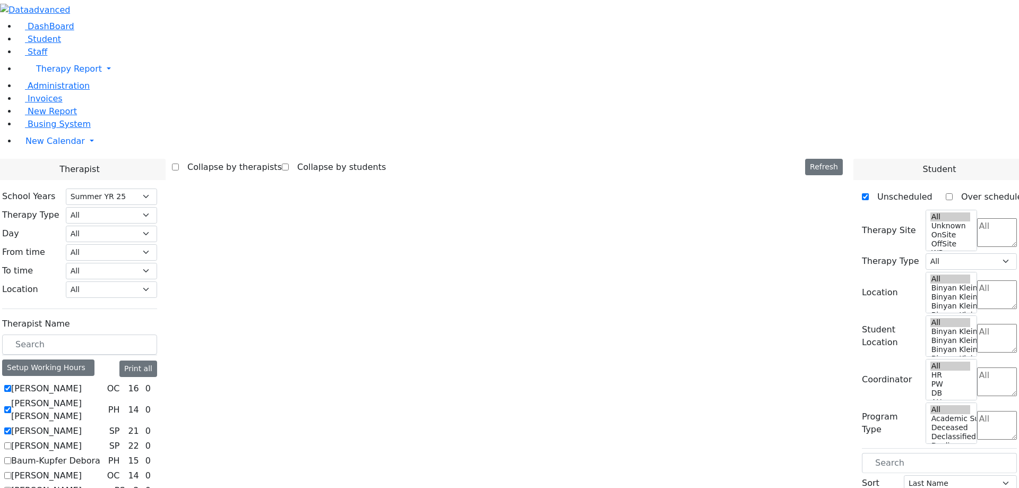
select select "211"
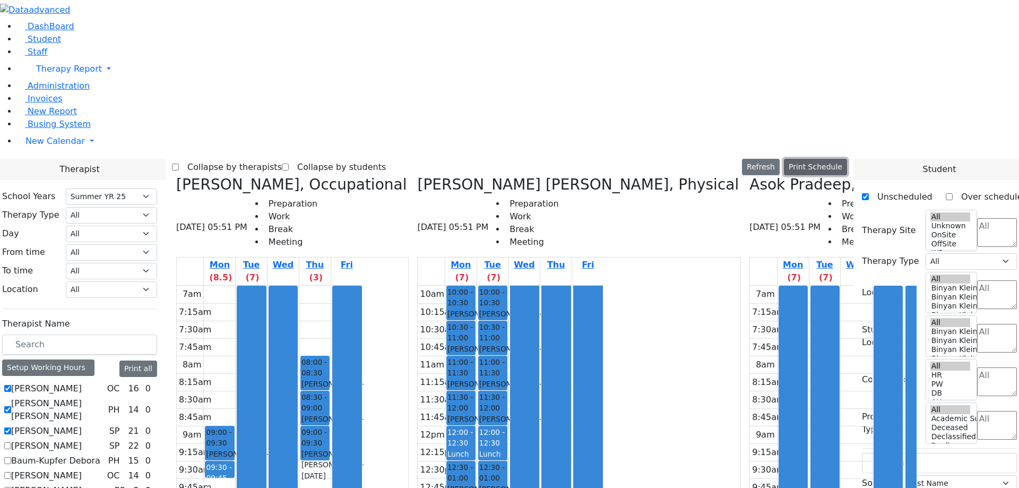
click at [844, 159] on button "Print Schedule" at bounding box center [815, 167] width 63 height 16
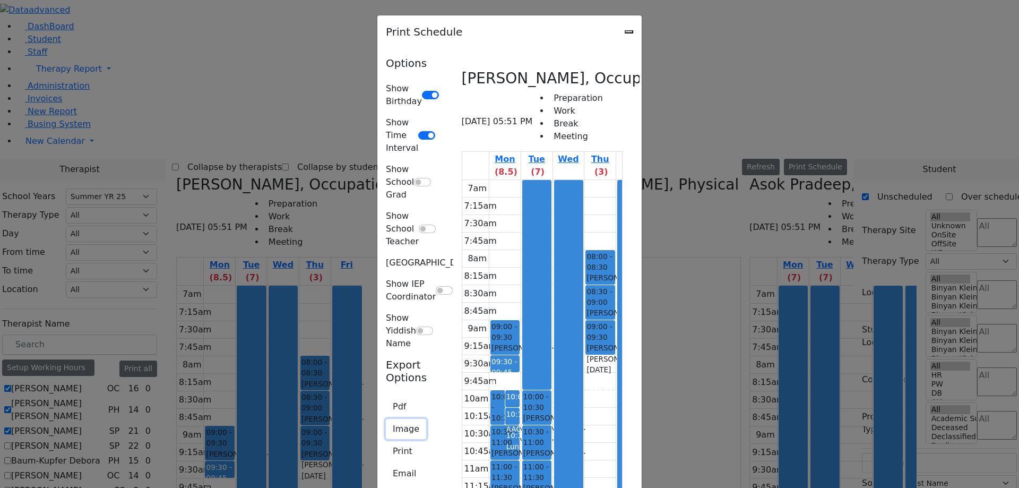
click at [386, 419] on button "Image" at bounding box center [406, 429] width 40 height 20
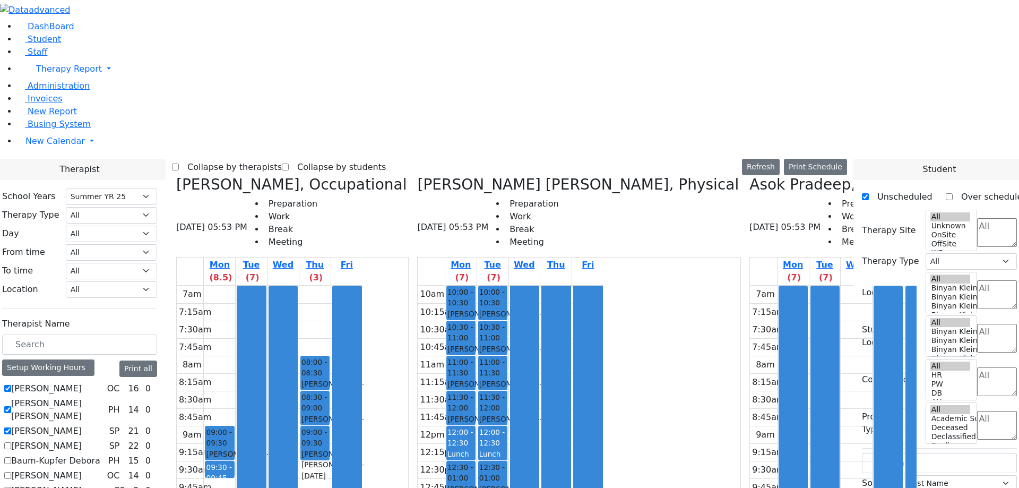
select select "211"
click at [832, 159] on button "Print Schedule" at bounding box center [815, 167] width 63 height 16
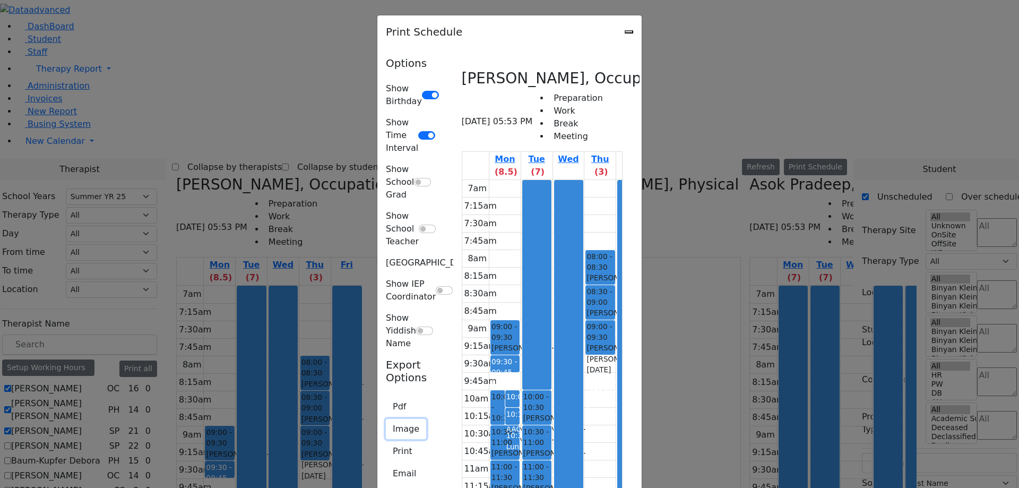
click at [386, 419] on button "Image" at bounding box center [406, 429] width 40 height 20
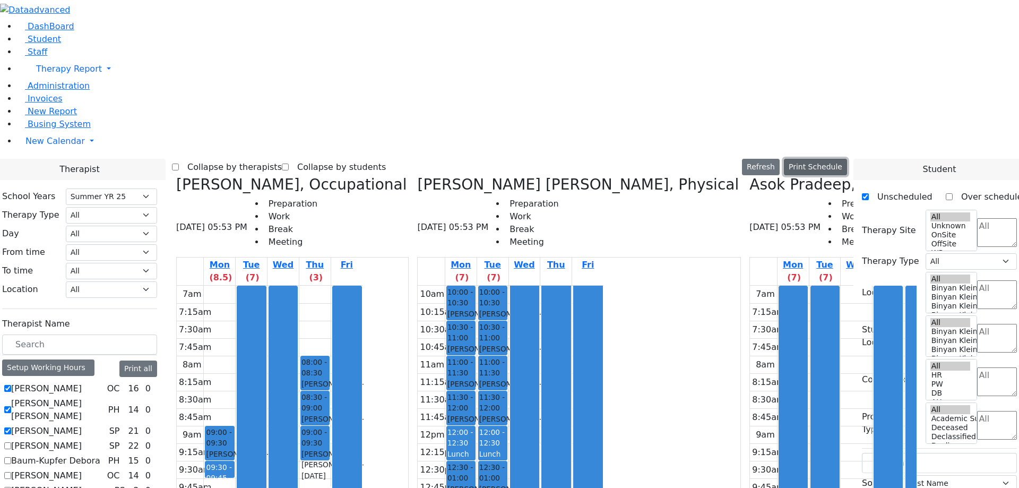
click at [833, 159] on button "Print Schedule" at bounding box center [815, 167] width 63 height 16
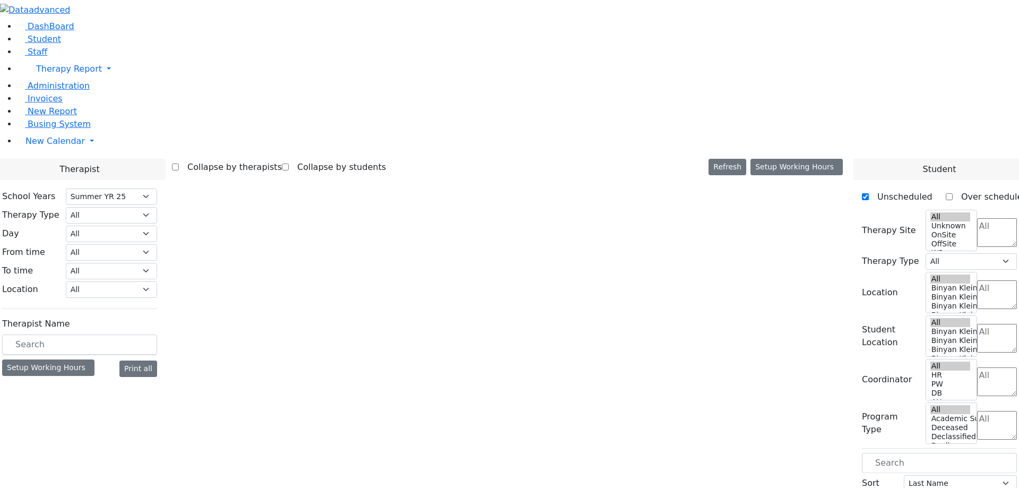
select select "211"
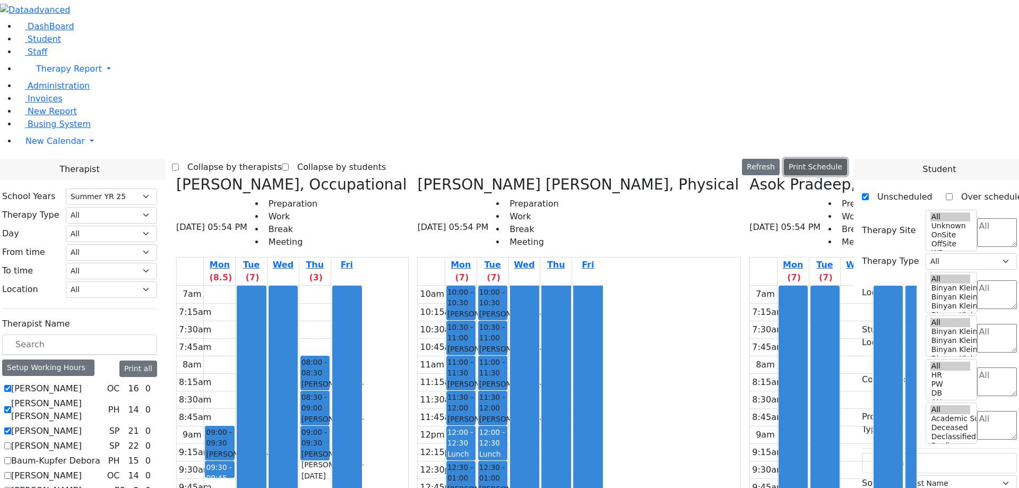
click at [832, 159] on button "Print Schedule" at bounding box center [815, 167] width 63 height 16
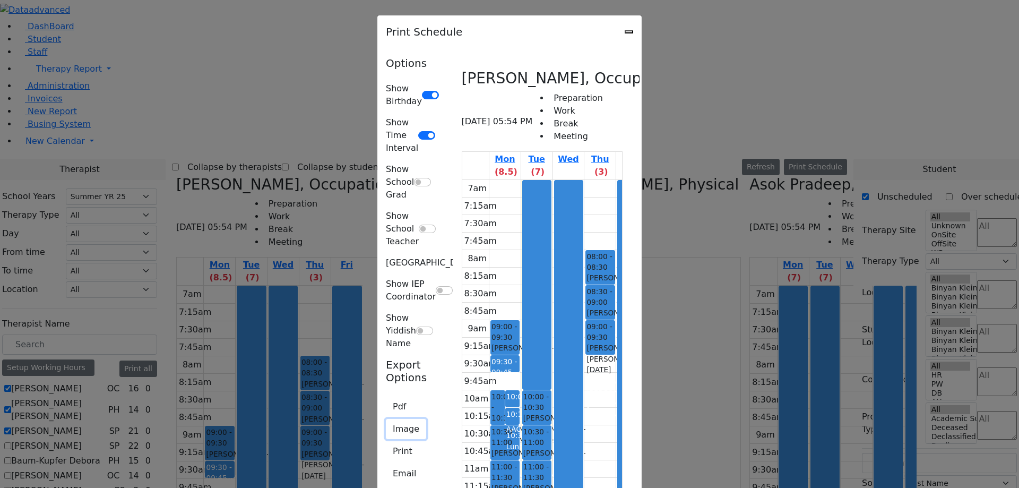
click at [386, 419] on button "Image" at bounding box center [406, 429] width 40 height 20
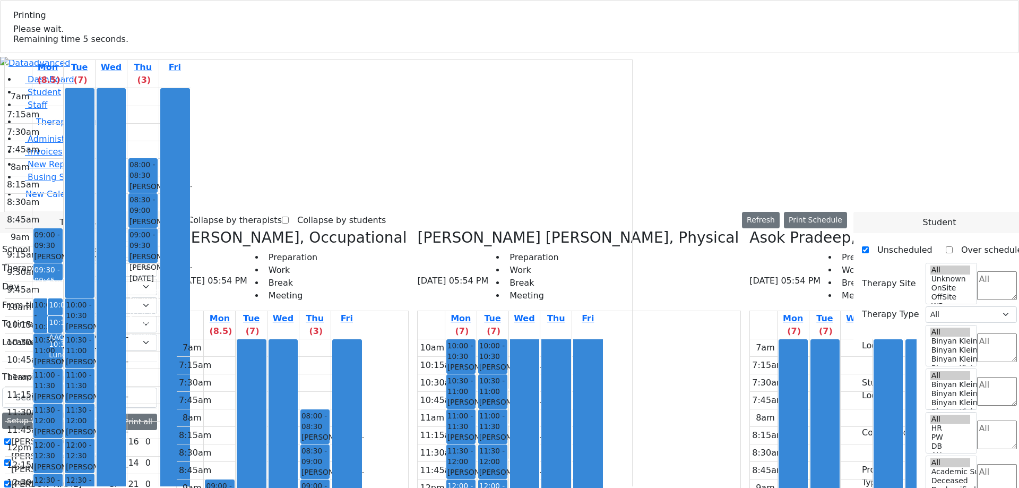
select select "211"
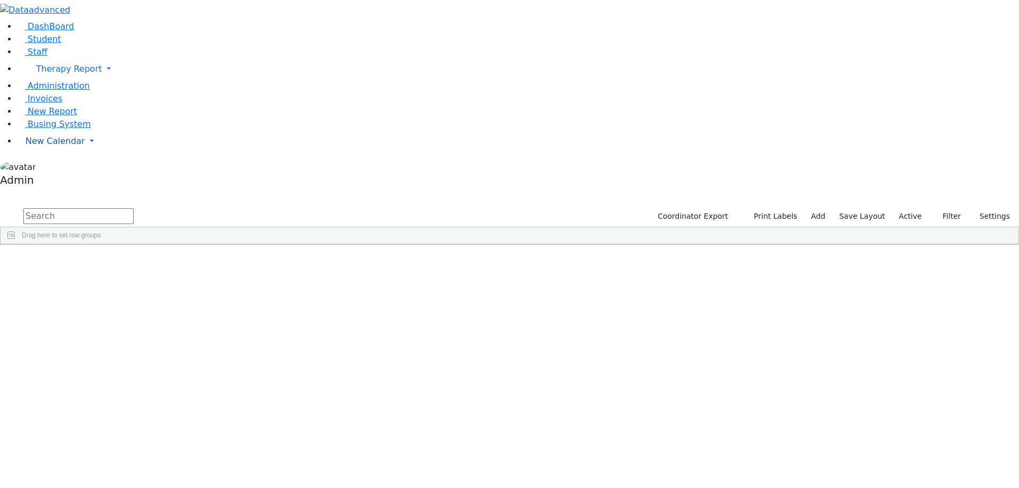
click at [63, 146] on span "New Calendar" at bounding box center [54, 141] width 59 height 10
click at [59, 167] on span "Calendar" at bounding box center [42, 162] width 38 height 10
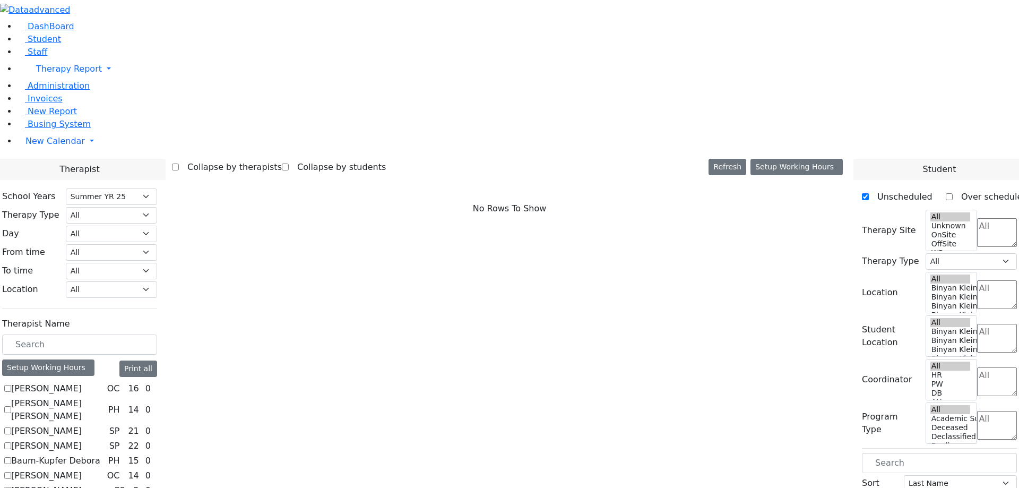
select select "211"
click at [82, 382] on label "[PERSON_NAME]" at bounding box center [46, 388] width 71 height 13
click at [11, 385] on input "[PERSON_NAME]" at bounding box center [7, 388] width 7 height 7
checkbox input "true"
select select "1"
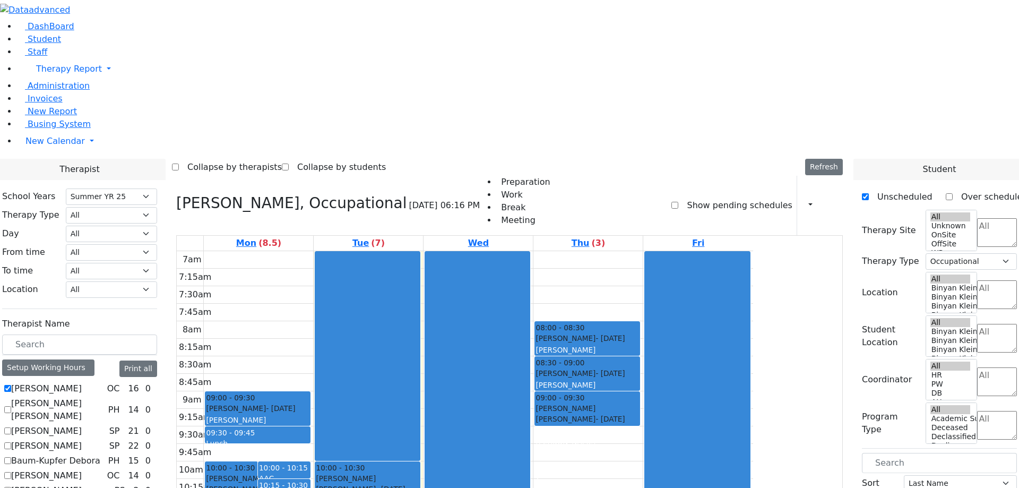
click at [104, 397] on label "[PERSON_NAME] [PERSON_NAME]" at bounding box center [57, 409] width 93 height 25
click at [11, 406] on input "[PERSON_NAME] [PERSON_NAME]" at bounding box center [7, 409] width 7 height 7
checkbox input "true"
select select
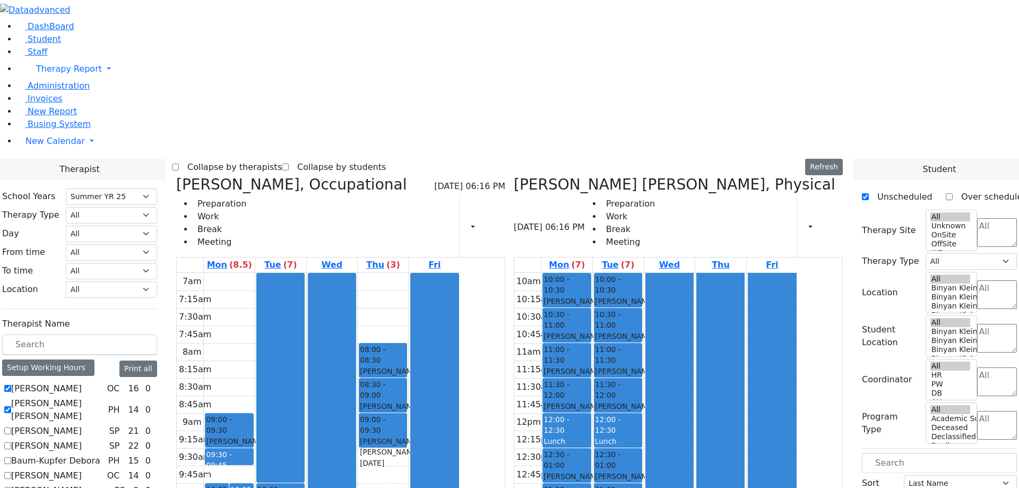
click at [82, 424] on label "[PERSON_NAME]" at bounding box center [46, 430] width 71 height 13
click at [11, 427] on input "[PERSON_NAME]" at bounding box center [7, 430] width 7 height 7
checkbox input "true"
